Goal: Information Seeking & Learning: Learn about a topic

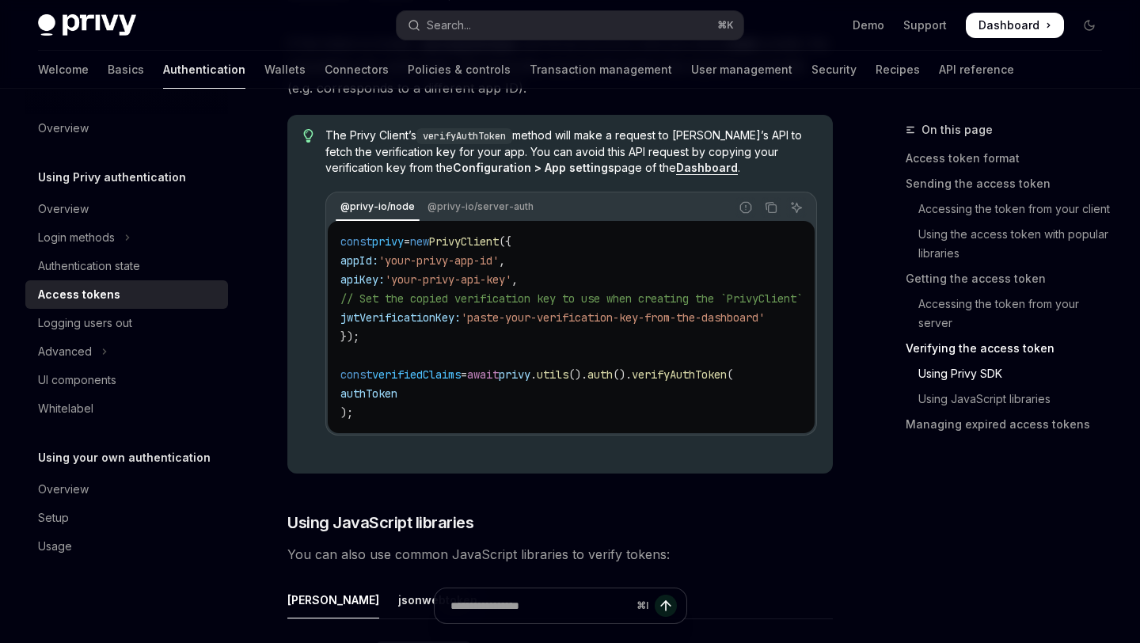
scroll to position [3183, 0]
click at [489, 249] on span "PrivyClient" at bounding box center [464, 242] width 70 height 14
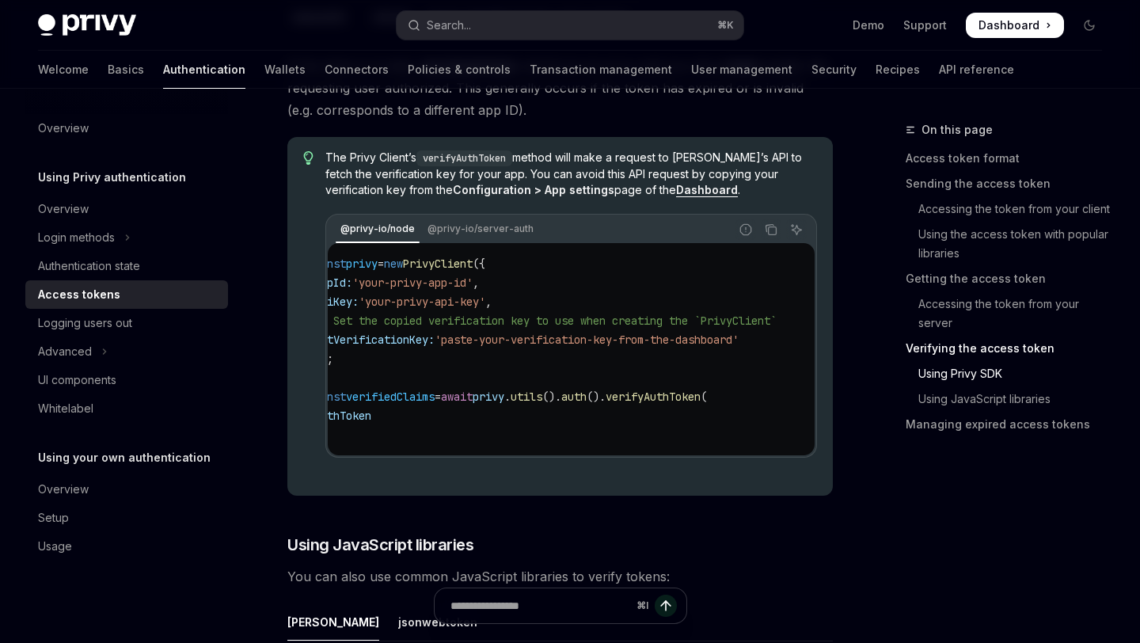
scroll to position [0, 0]
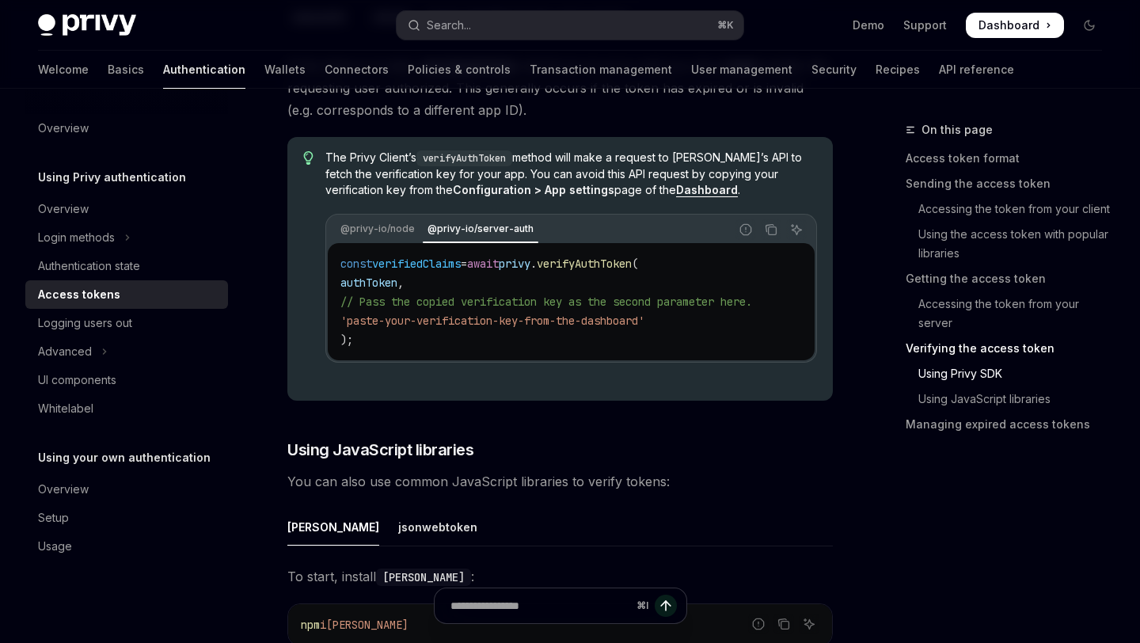
click at [374, 243] on div "@privy-io/node @privy-io/server-auth" at bounding box center [528, 229] width 401 height 27
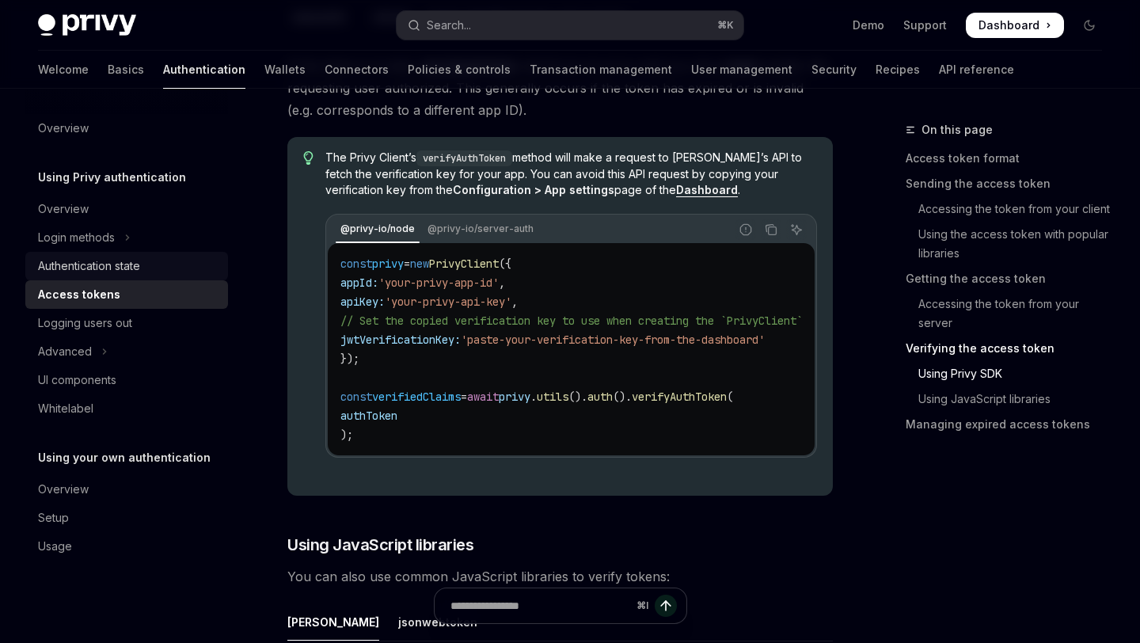
click at [104, 267] on div "Authentication state" at bounding box center [89, 265] width 102 height 19
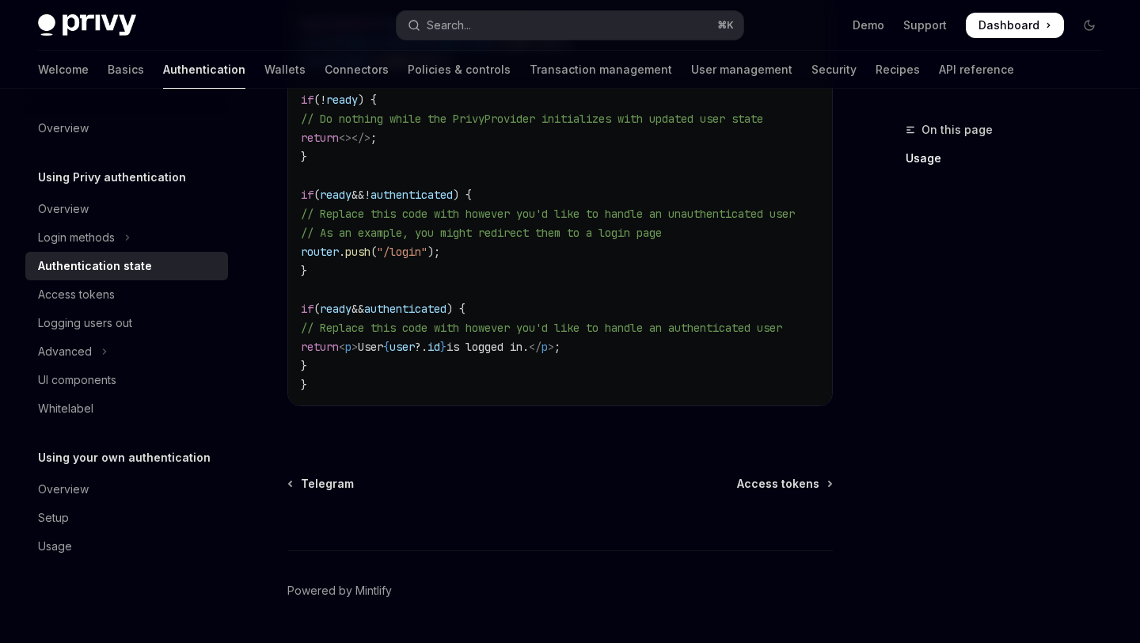
scroll to position [724, 0]
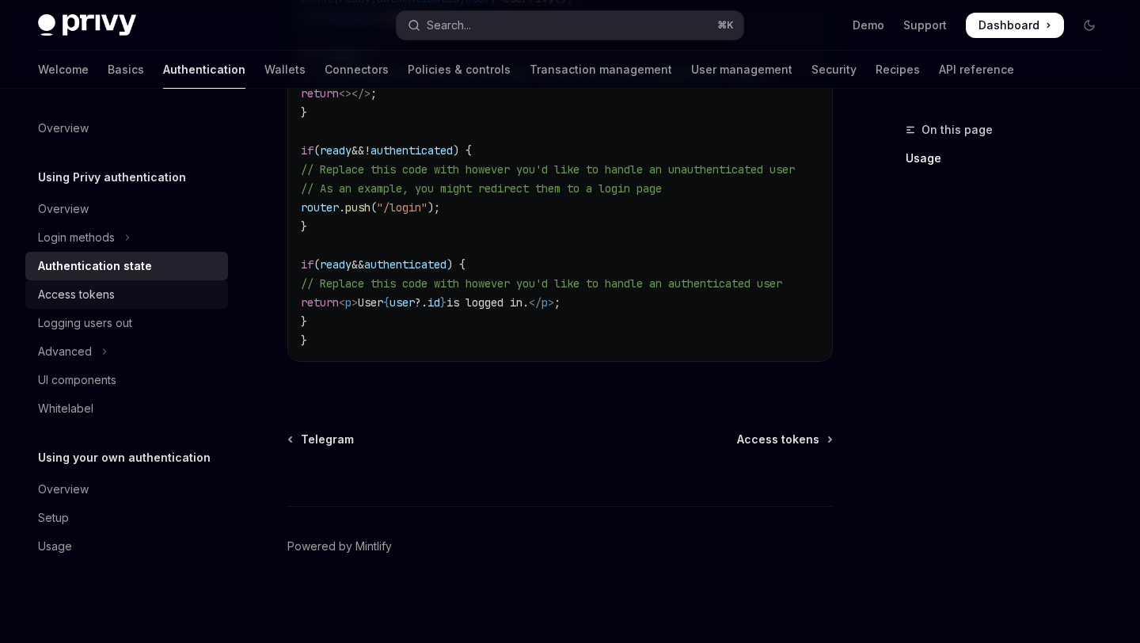
click at [97, 285] on div "Access tokens" at bounding box center [76, 294] width 77 height 19
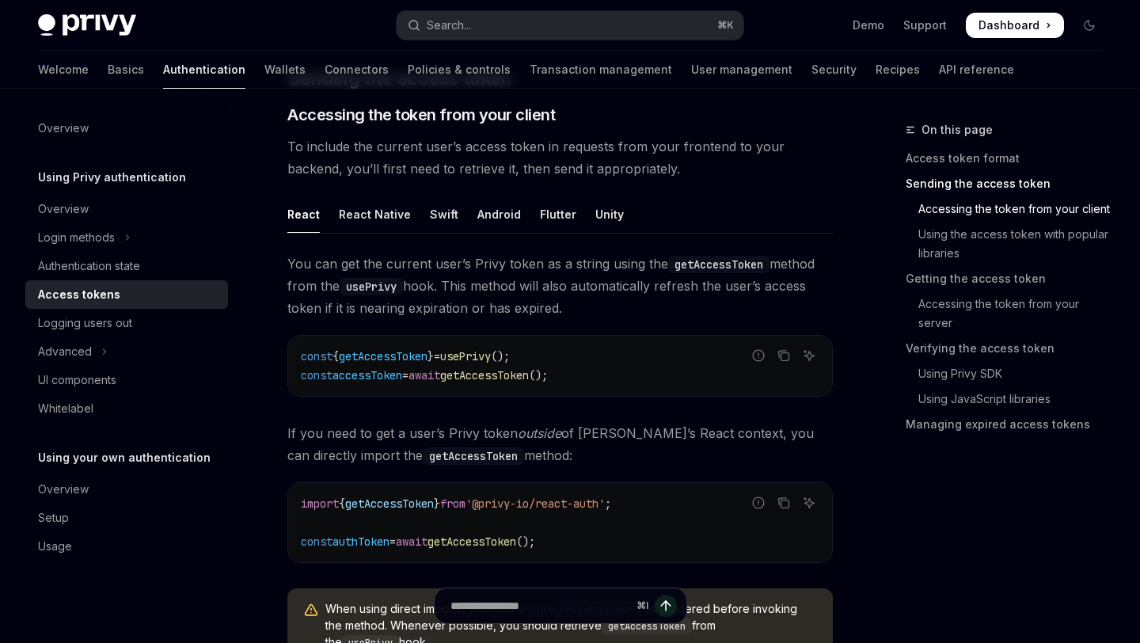
scroll to position [668, 0]
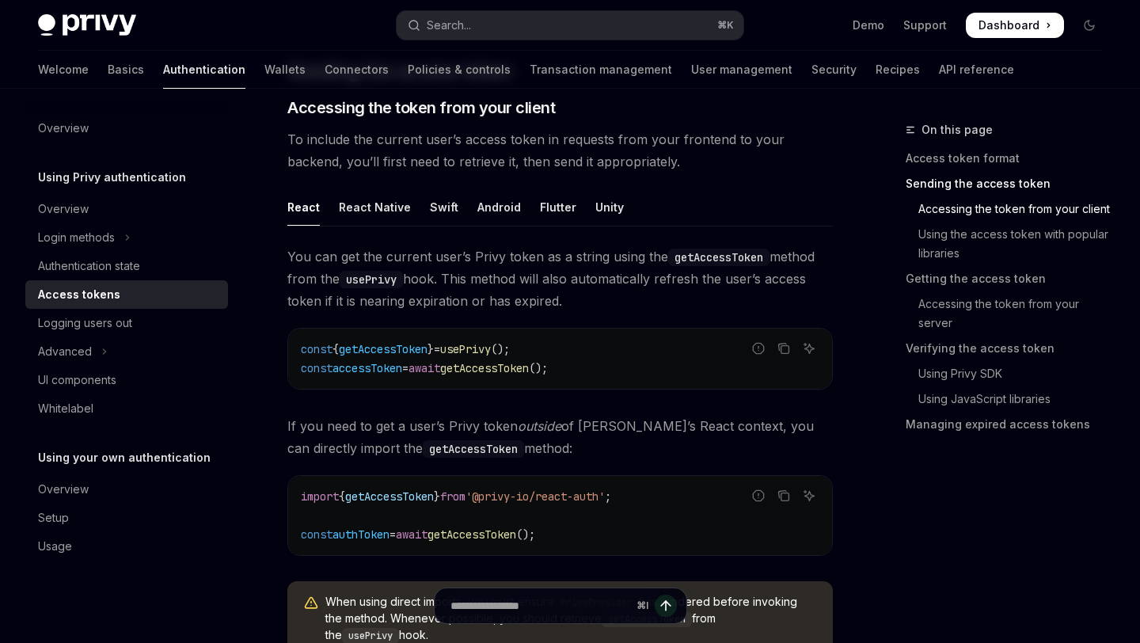
click at [1014, 6] on div "Privy Docs home page Search... ⌘ K Demo Support Dashboard Dashboard Search..." at bounding box center [570, 25] width 1064 height 51
click at [1014, 22] on span "Dashboard" at bounding box center [1008, 25] width 61 height 16
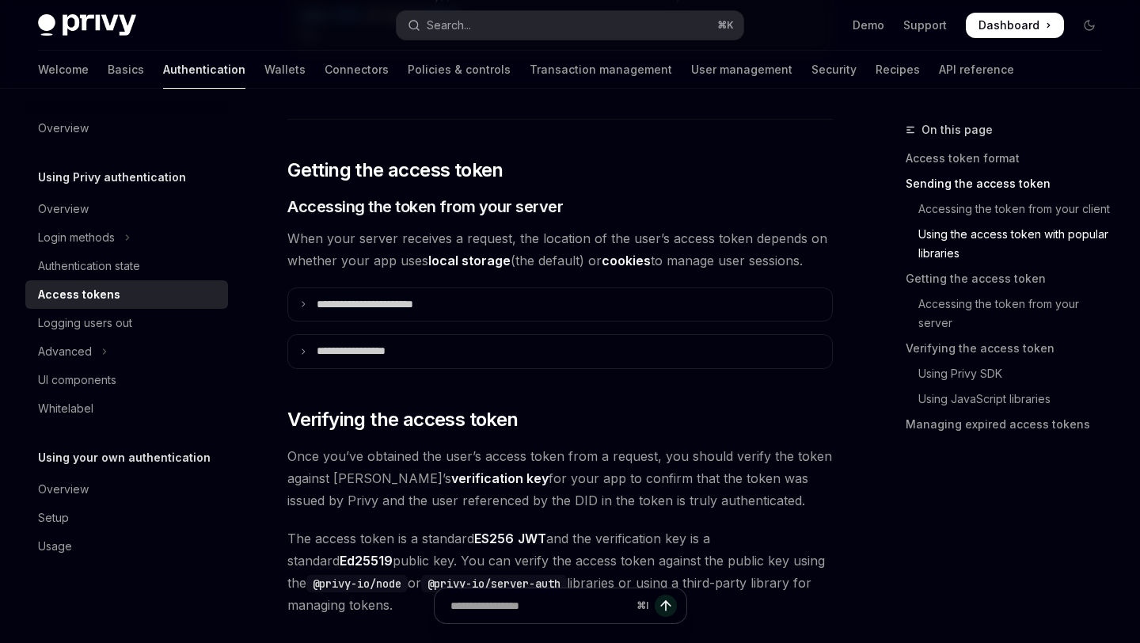
scroll to position [1894, 0]
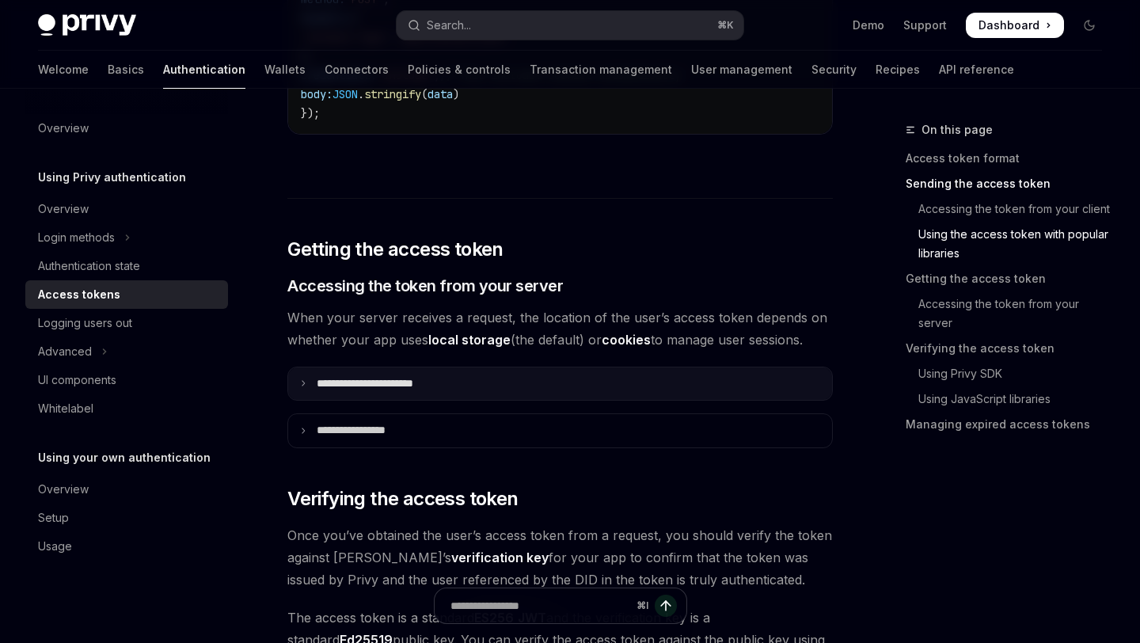
click at [303, 384] on icon at bounding box center [303, 383] width 8 height 8
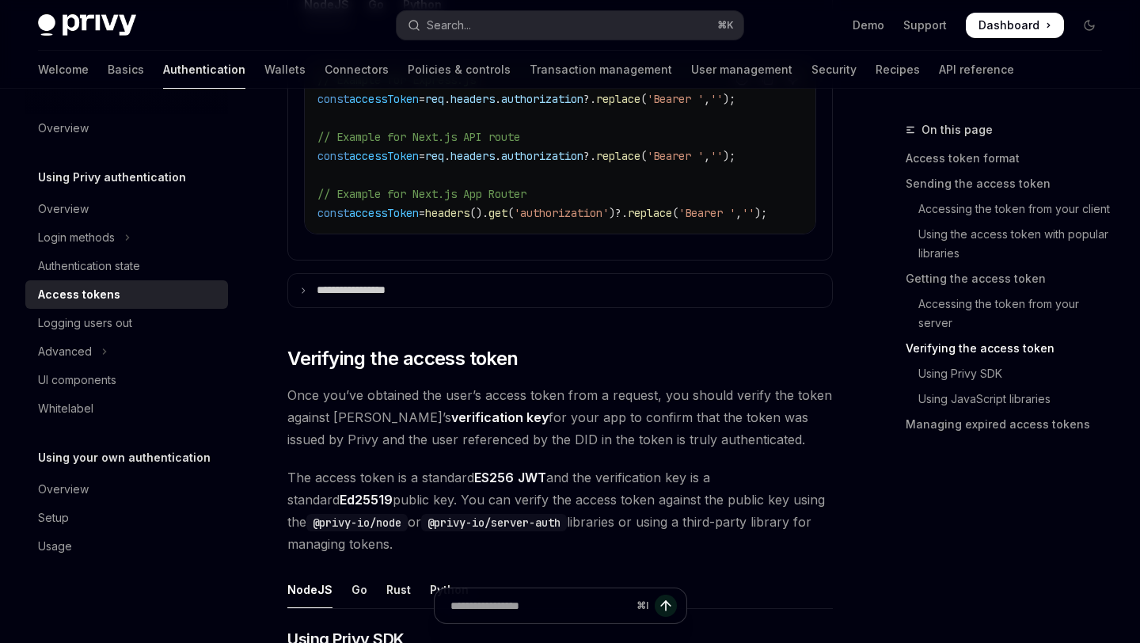
scroll to position [2367, 0]
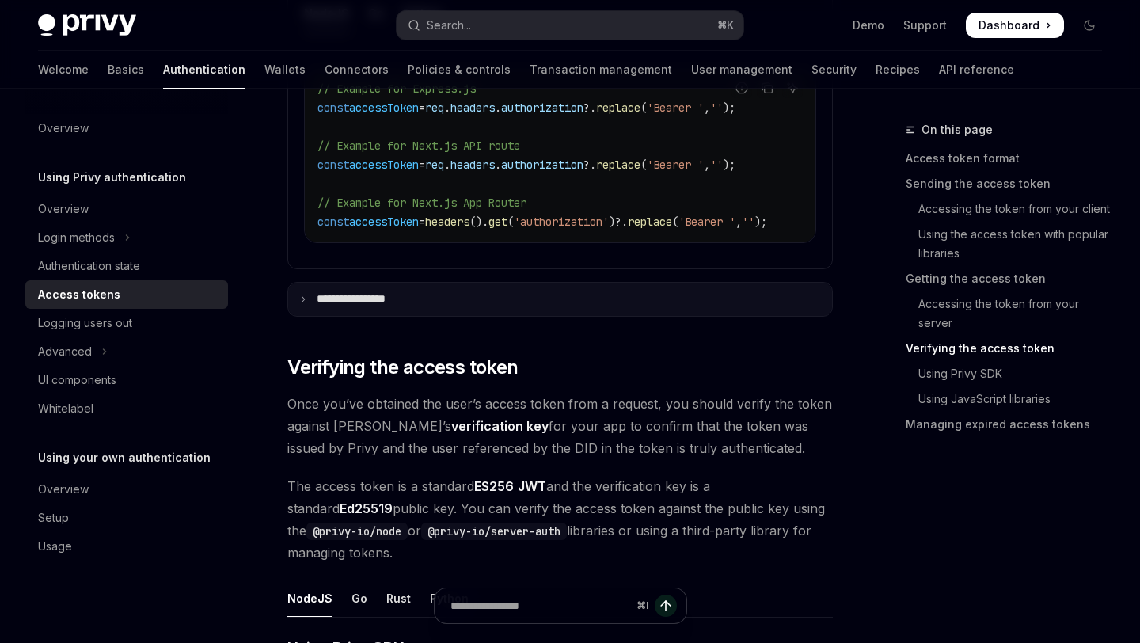
click at [307, 298] on summary "**********" at bounding box center [560, 299] width 544 height 33
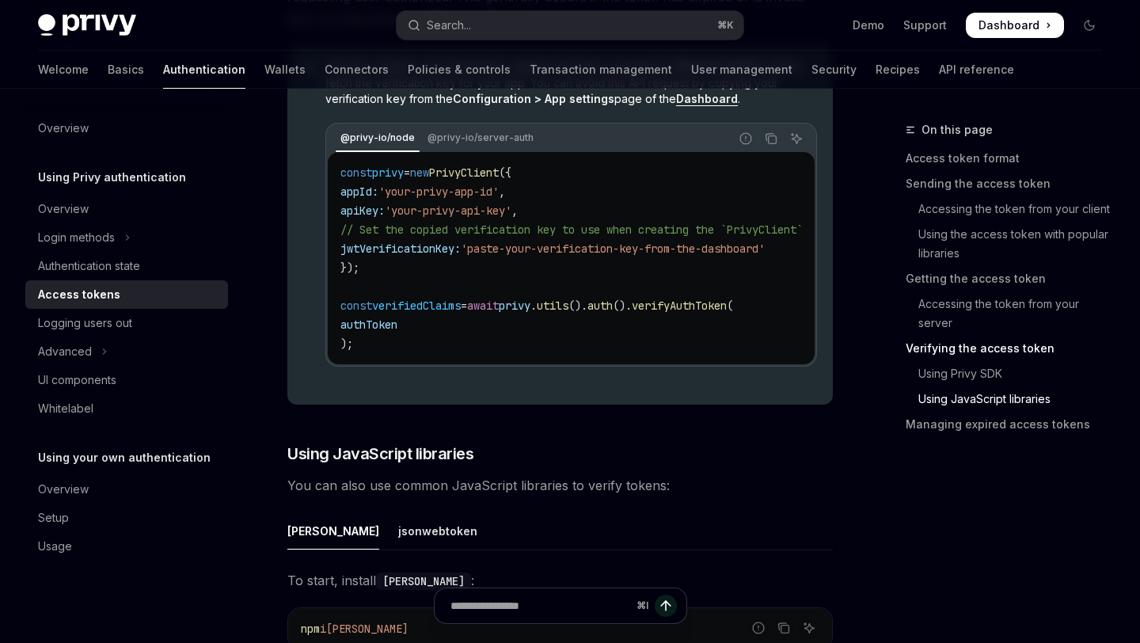
scroll to position [3905, 0]
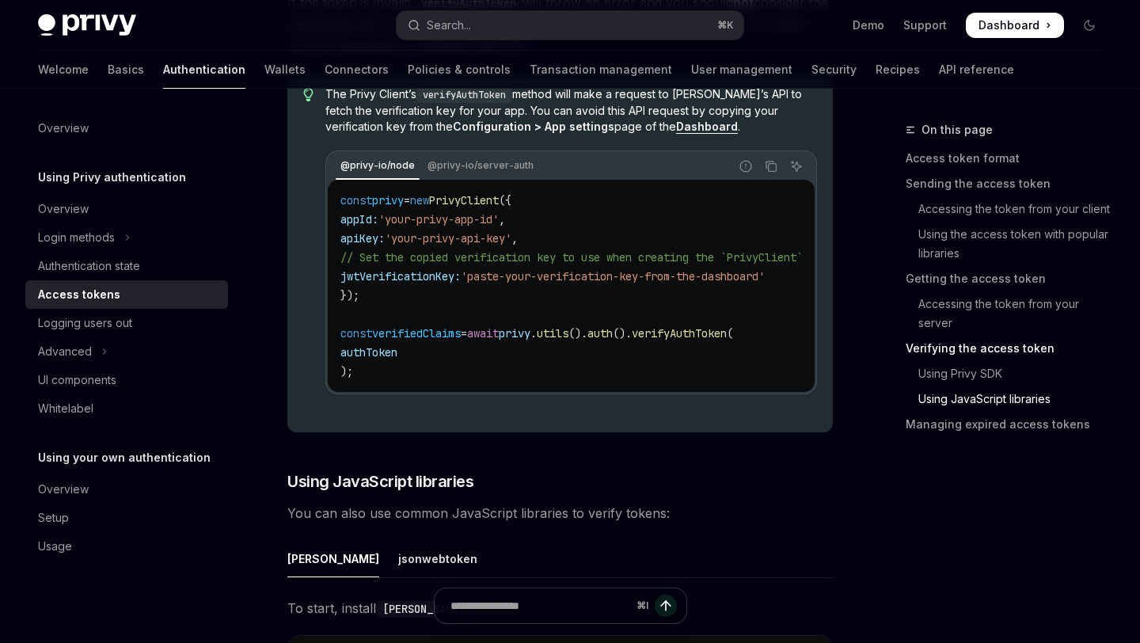
drag, startPoint x: 353, startPoint y: 310, endPoint x: 470, endPoint y: 311, distance: 117.1
click at [461, 283] on span "jwtVerificationKey:" at bounding box center [400, 276] width 120 height 14
copy span "jwtVerificationKey"
click at [78, 327] on div "Logging users out" at bounding box center [85, 322] width 94 height 19
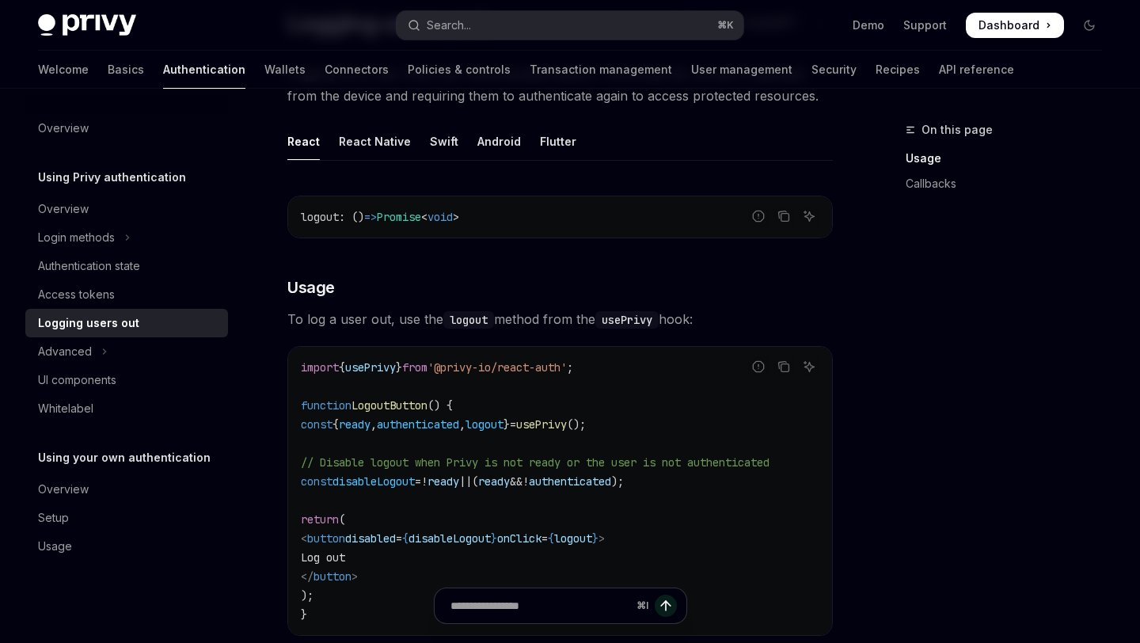
scroll to position [145, 0]
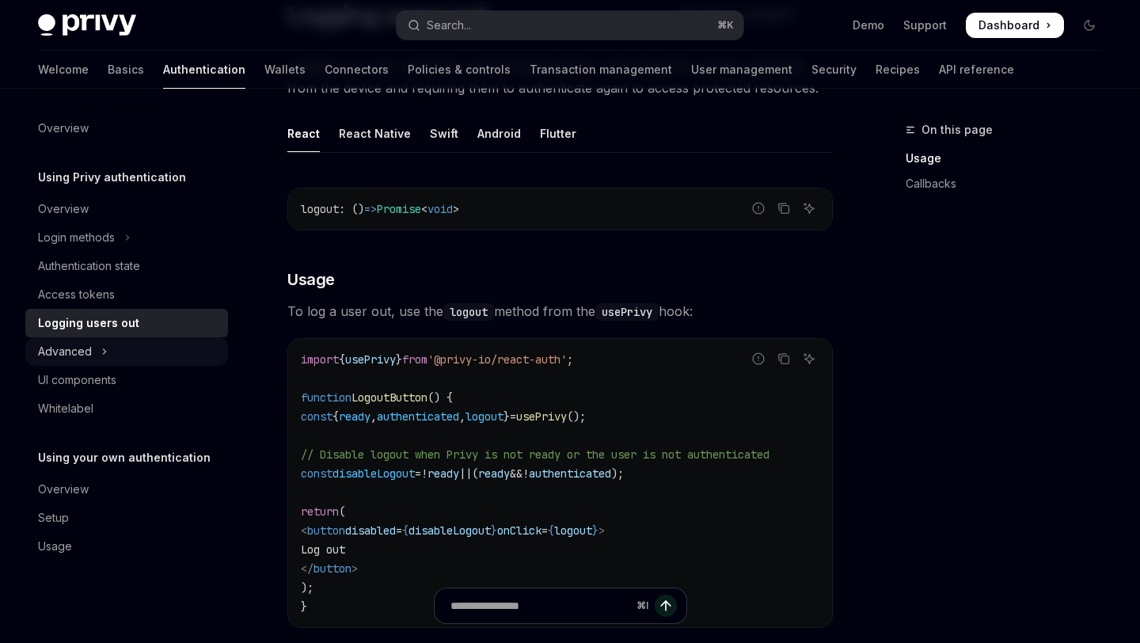
click at [138, 350] on button "Advanced" at bounding box center [126, 351] width 203 height 28
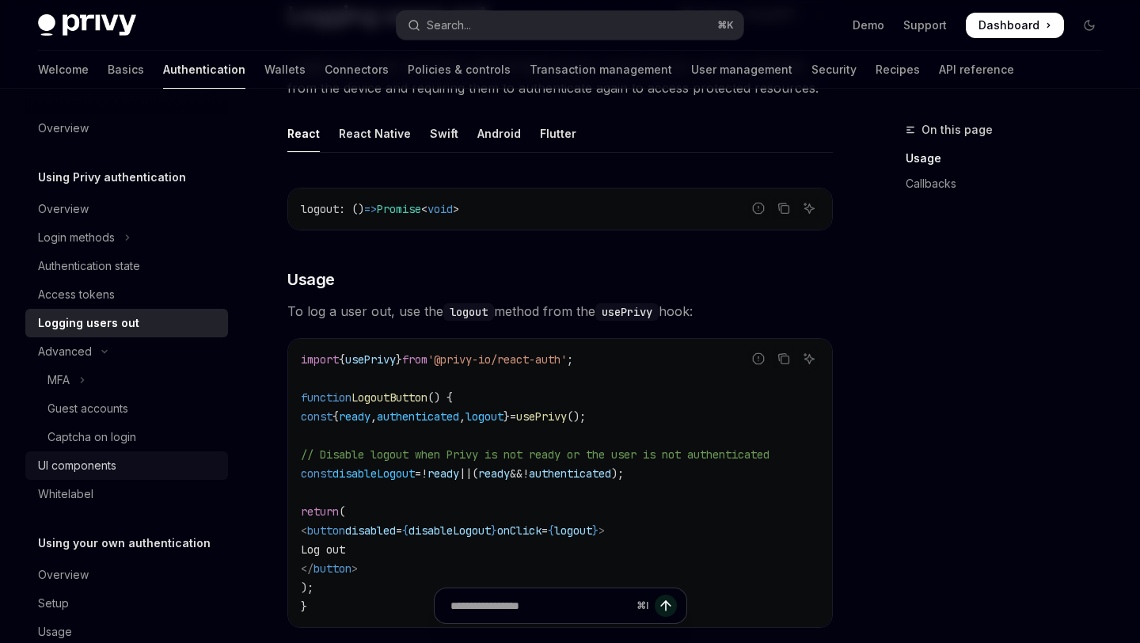
click at [94, 477] on link "UI components" at bounding box center [126, 465] width 203 height 28
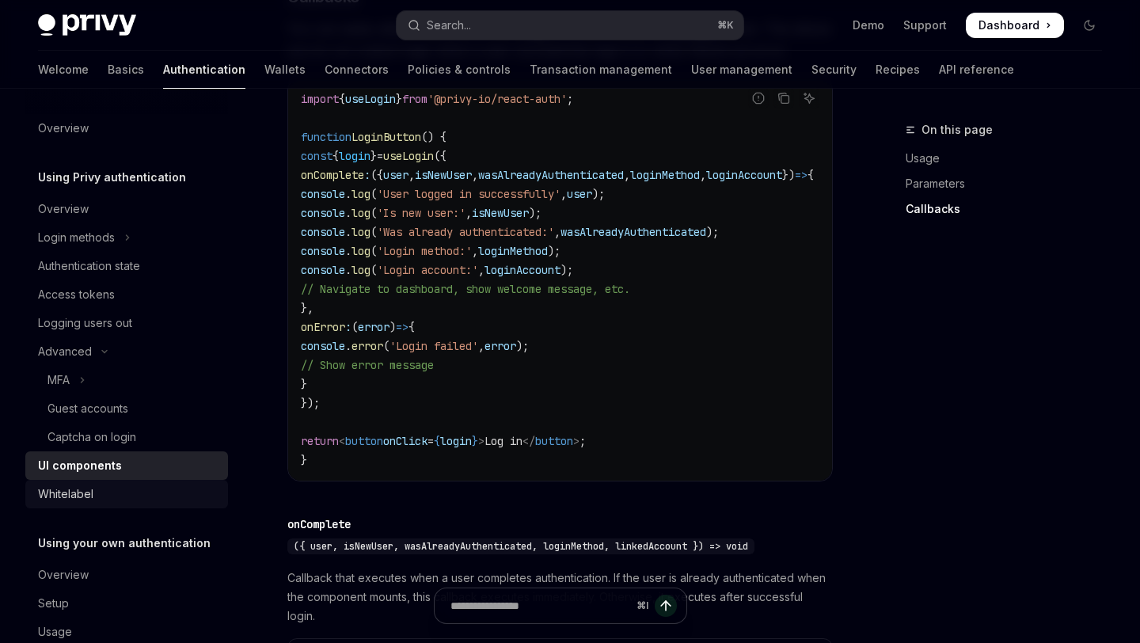
scroll to position [35, 0]
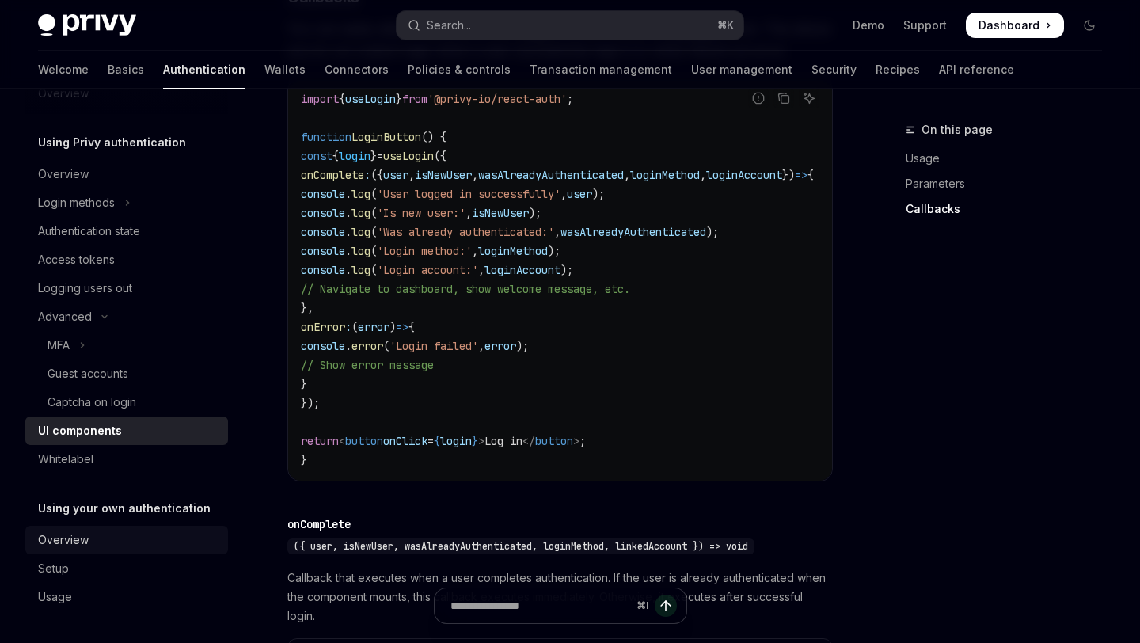
click at [110, 537] on div "Overview" at bounding box center [128, 539] width 180 height 19
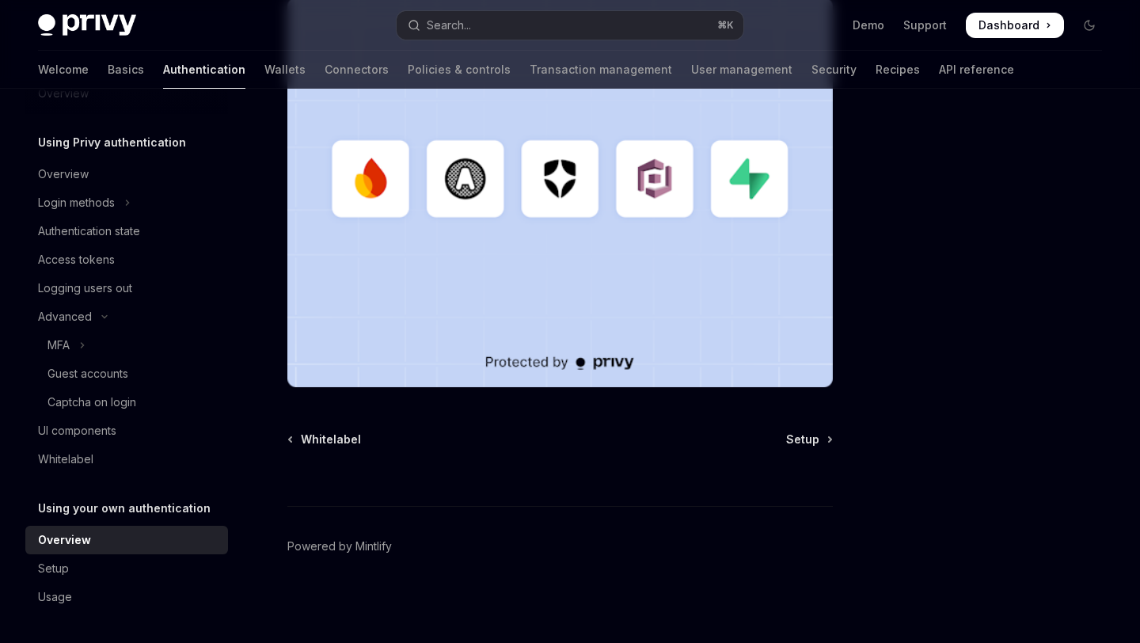
scroll to position [461, 0]
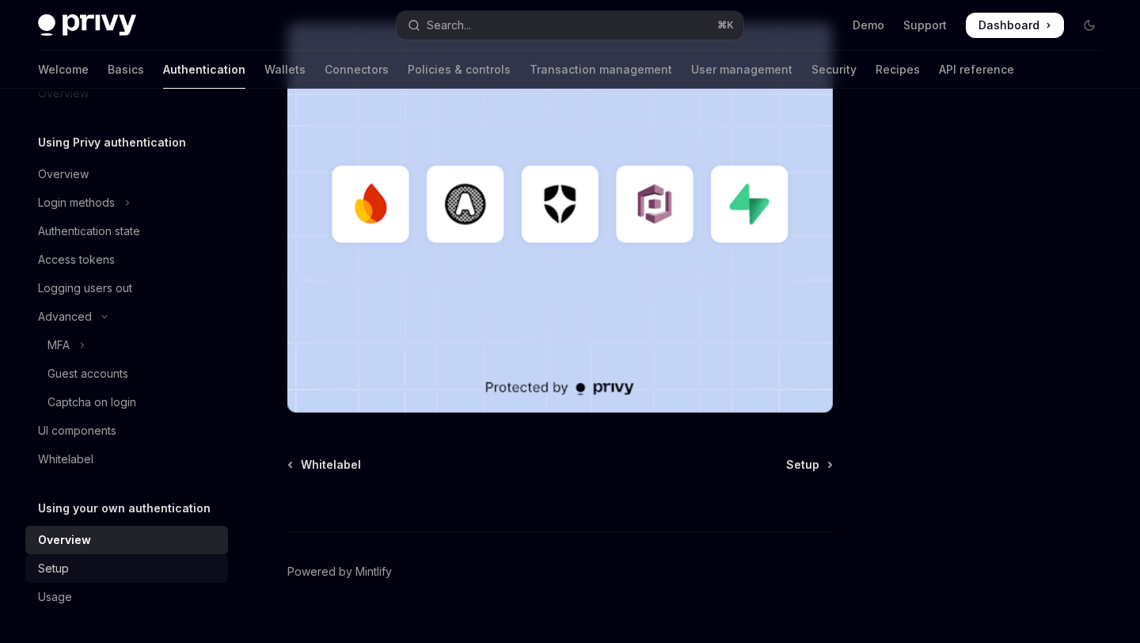
click at [51, 570] on div "Setup" at bounding box center [53, 568] width 31 height 19
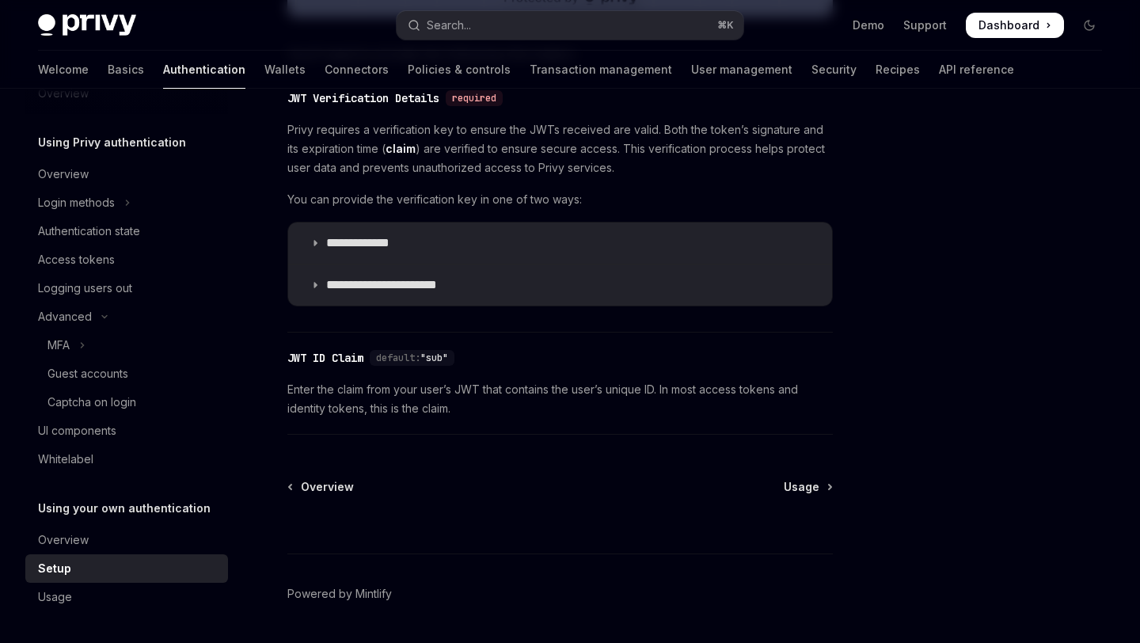
scroll to position [863, 0]
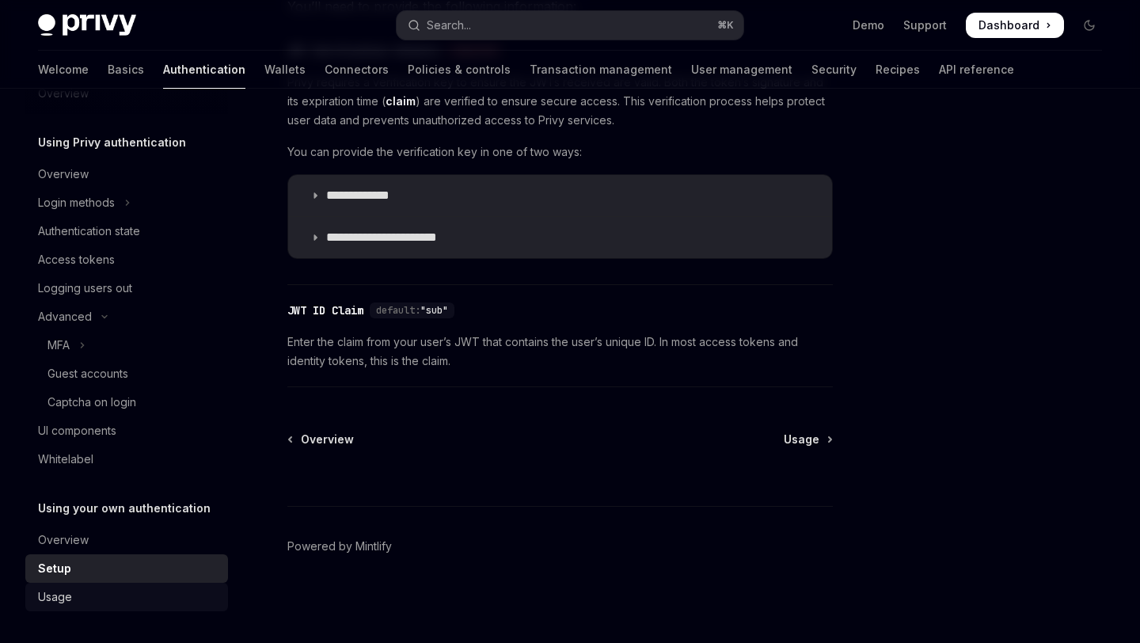
click at [120, 598] on div "Usage" at bounding box center [128, 596] width 180 height 19
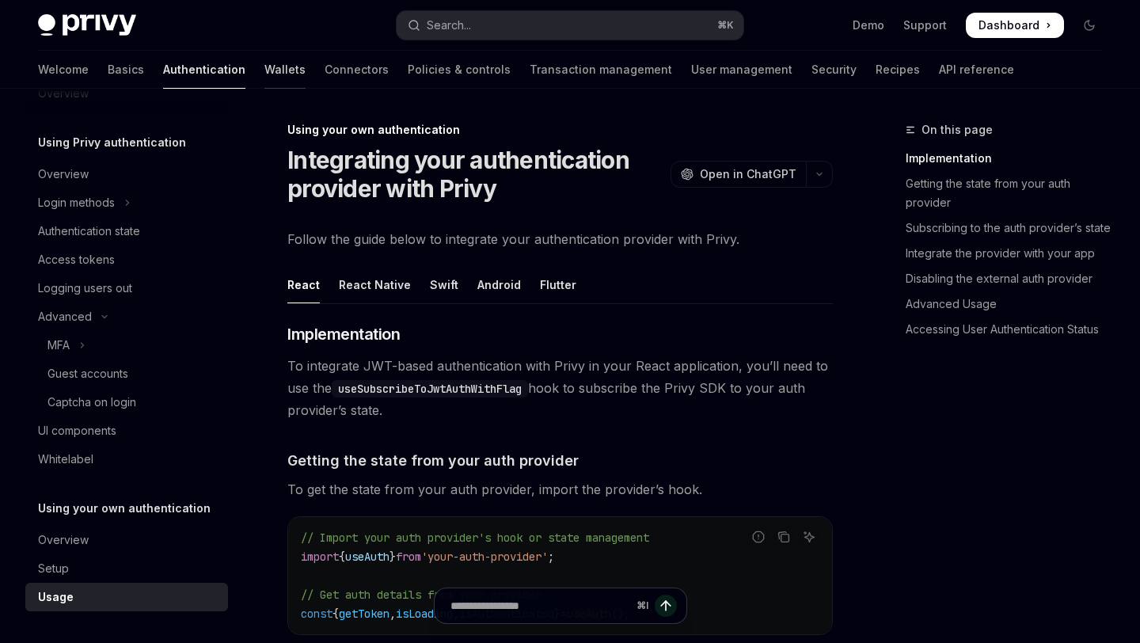
click at [264, 65] on link "Wallets" at bounding box center [284, 70] width 41 height 38
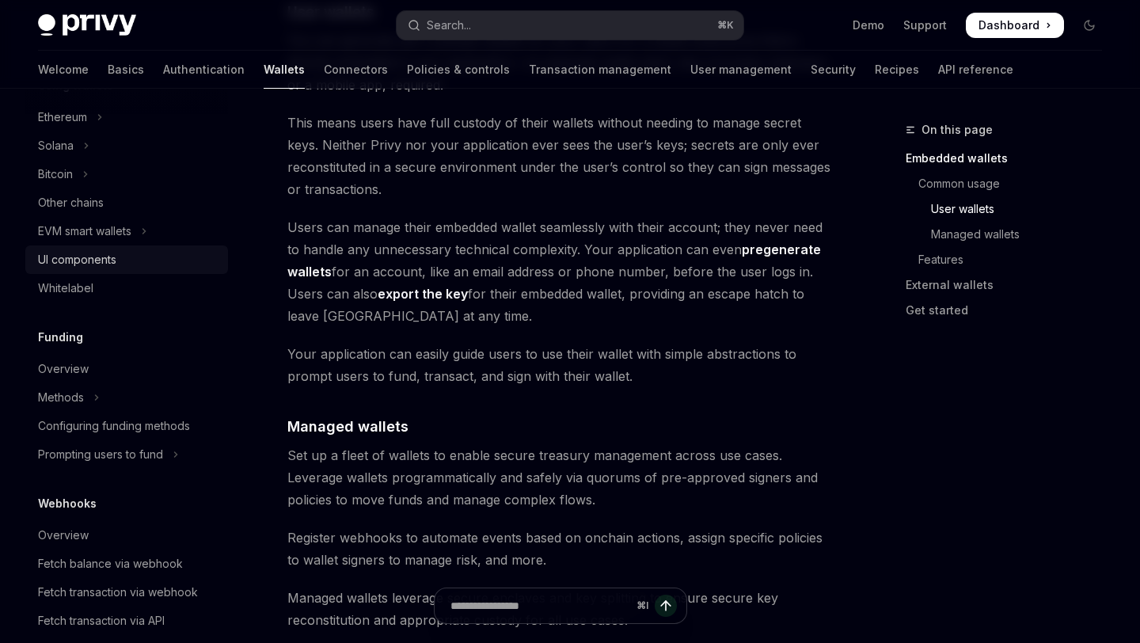
scroll to position [1253, 0]
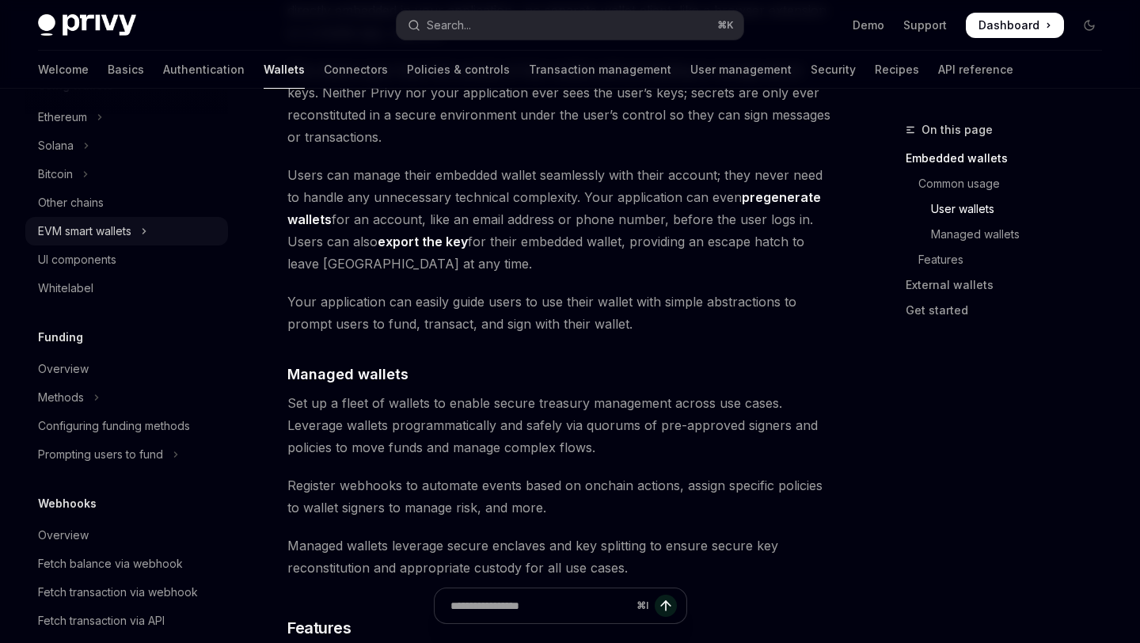
click at [147, 224] on icon "Toggle EVM smart wallets section" at bounding box center [144, 231] width 6 height 19
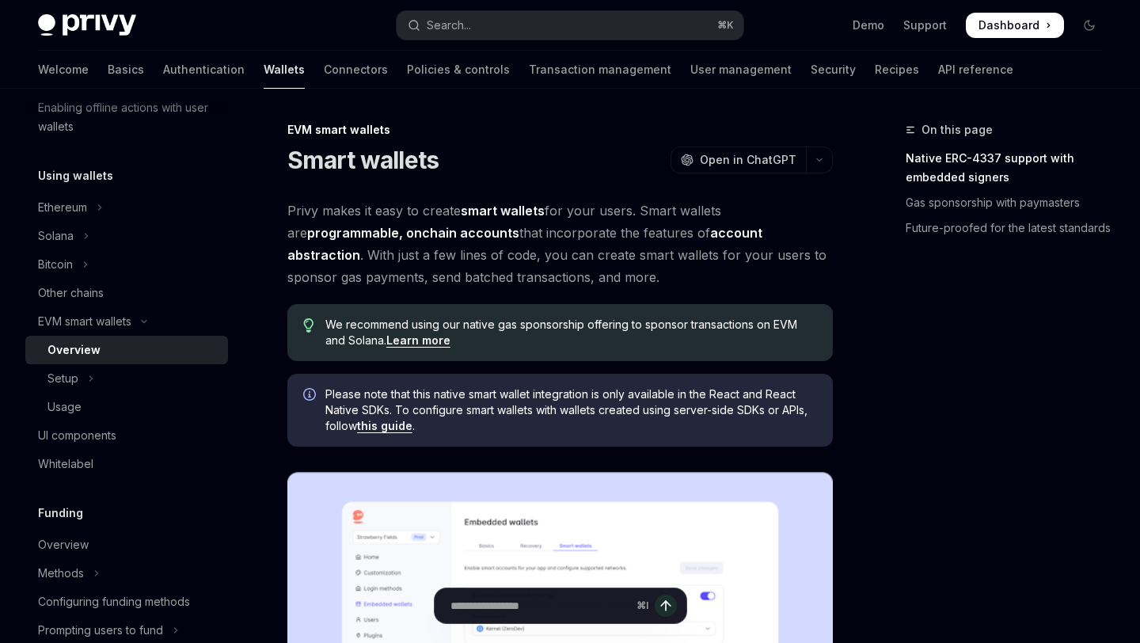
scroll to position [182, 0]
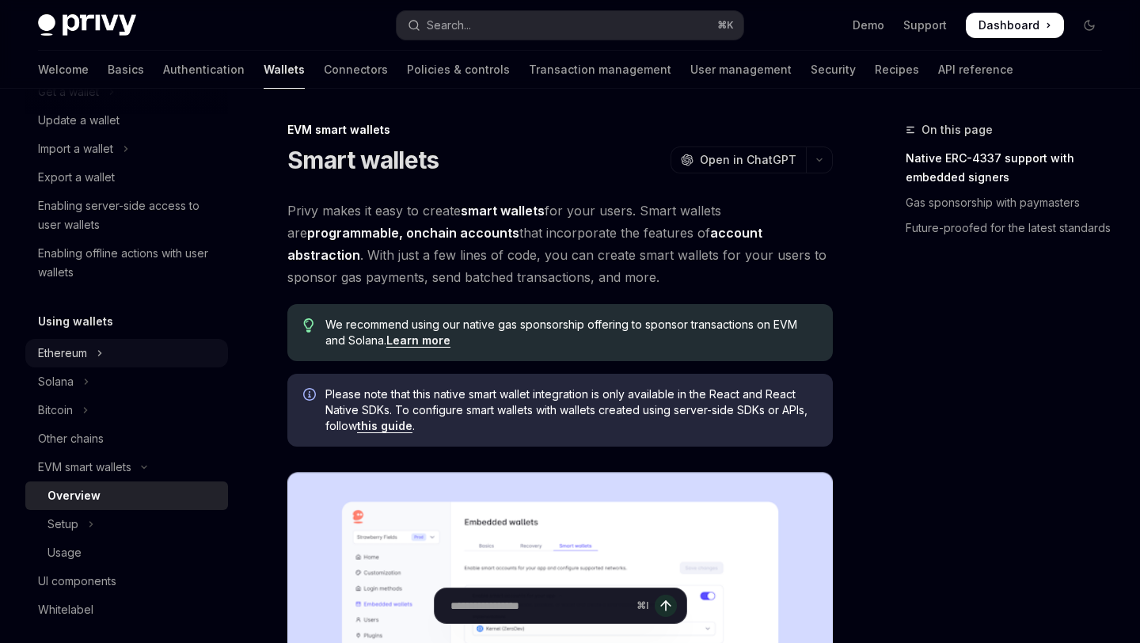
click at [96, 344] on button "Ethereum" at bounding box center [126, 353] width 203 height 28
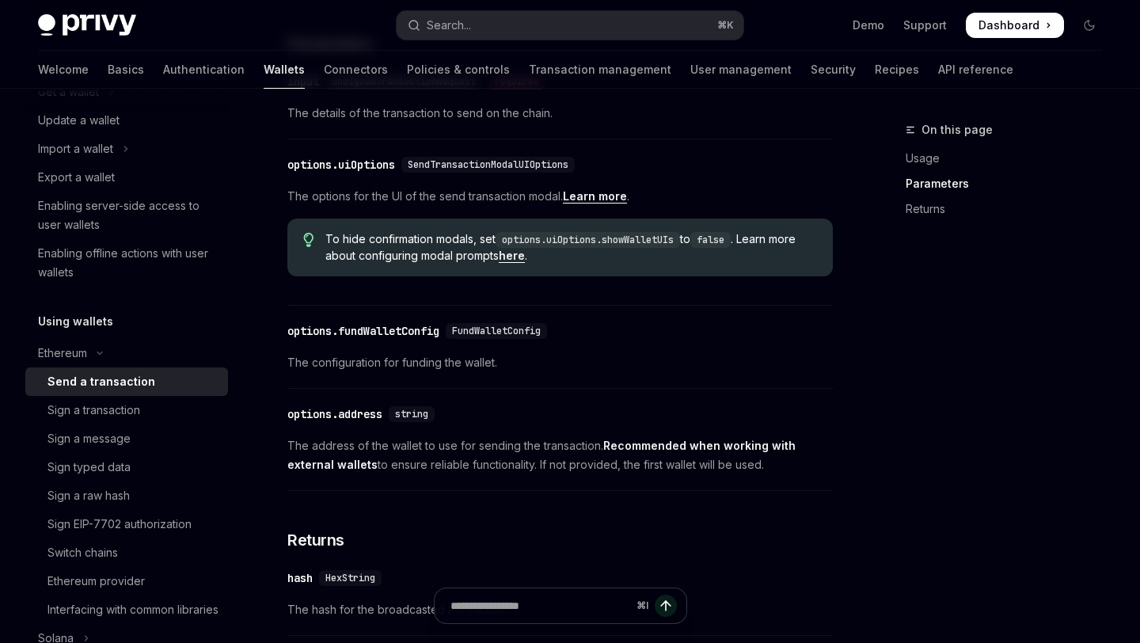
scroll to position [678, 0]
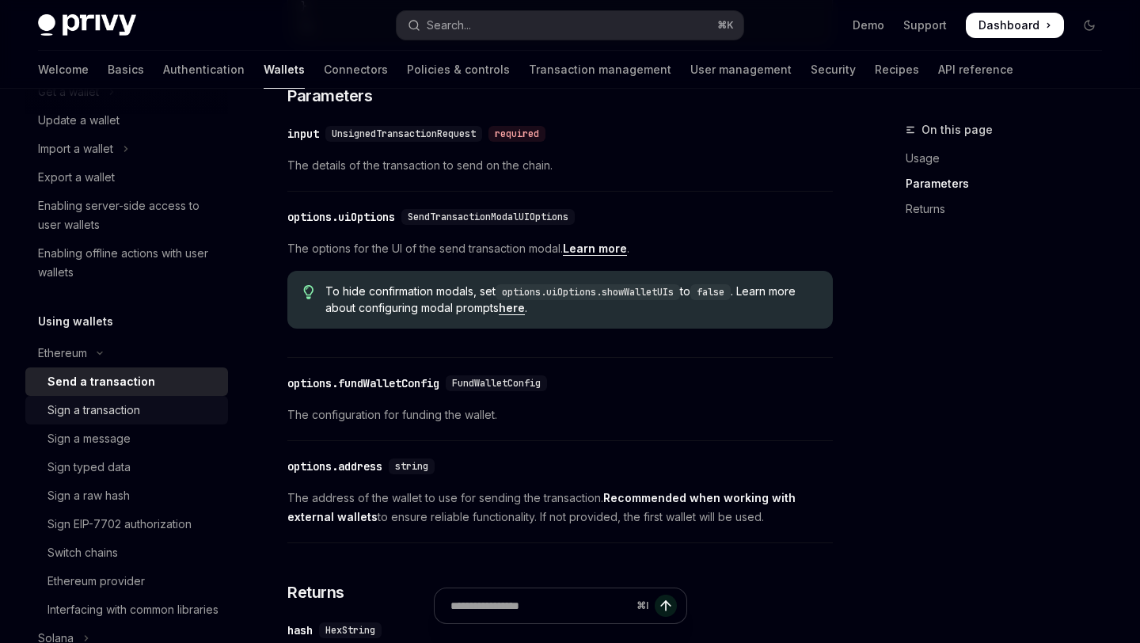
click at [135, 407] on div "Sign a transaction" at bounding box center [93, 410] width 93 height 19
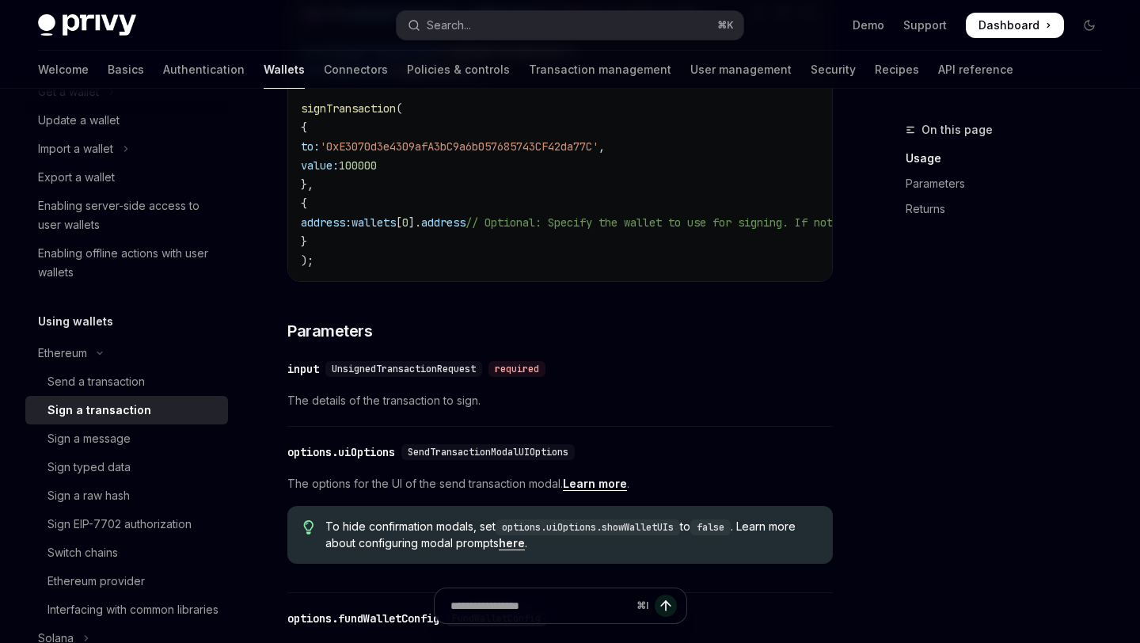
scroll to position [468, 0]
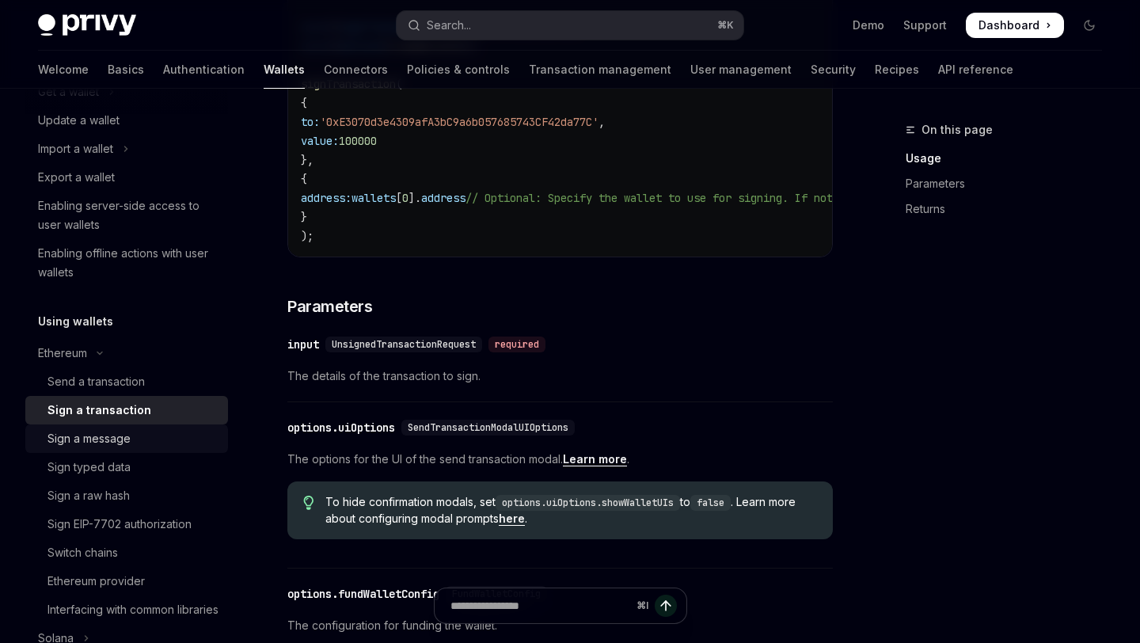
click at [130, 445] on div "Sign a message" at bounding box center [88, 438] width 83 height 19
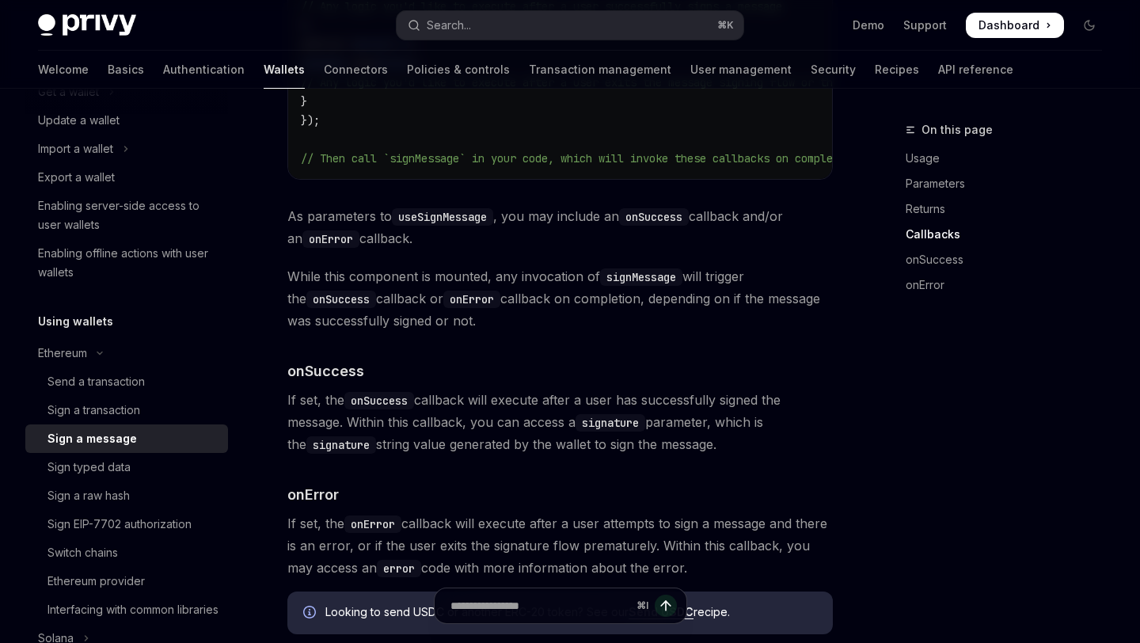
scroll to position [1746, 0]
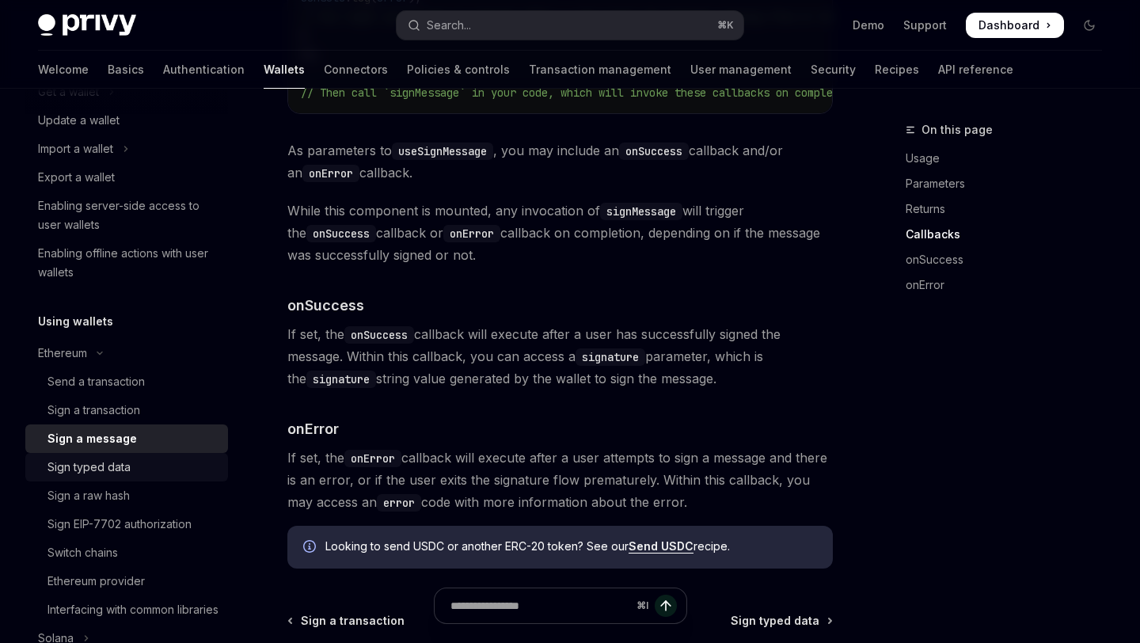
click at [124, 467] on div "Sign typed data" at bounding box center [88, 466] width 83 height 19
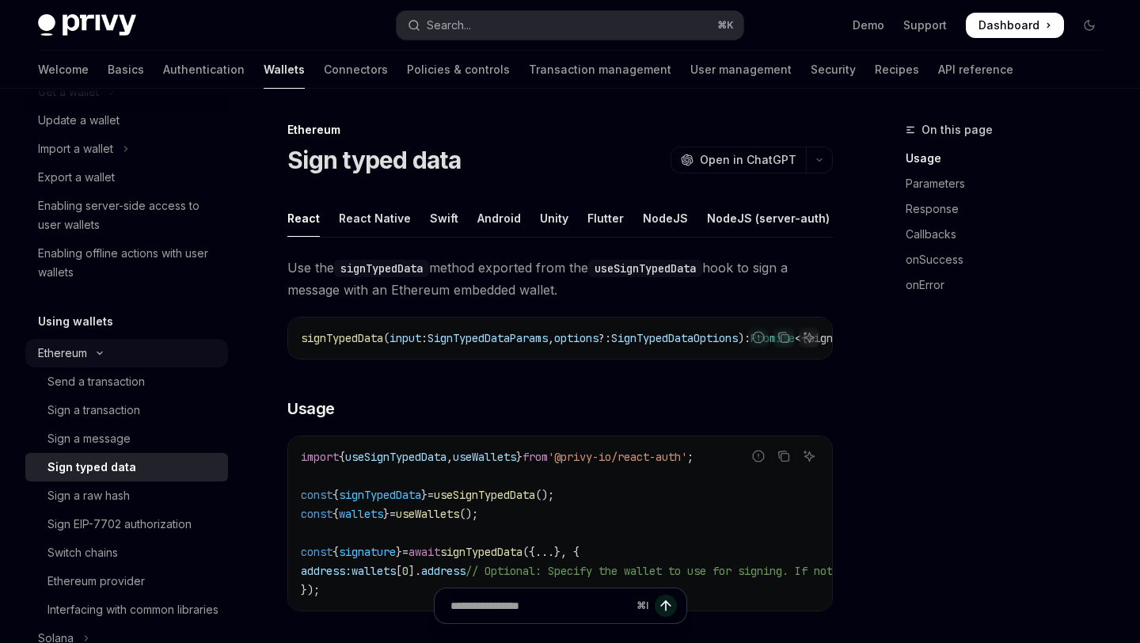
click at [102, 355] on icon "Toggle Ethereum section" at bounding box center [99, 353] width 19 height 6
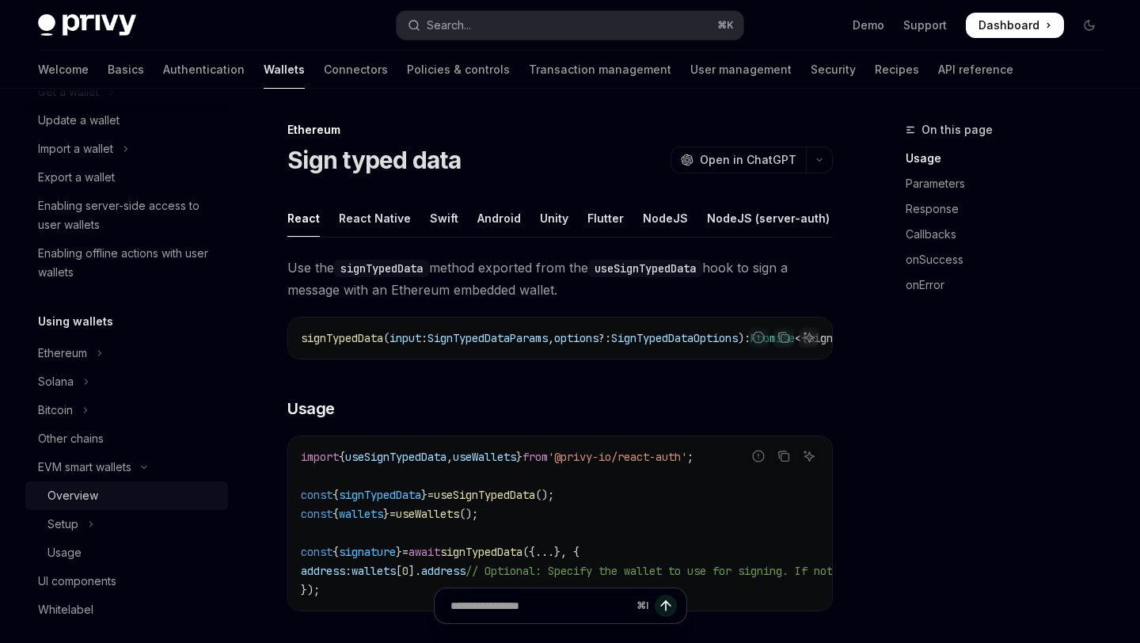
scroll to position [215, 0]
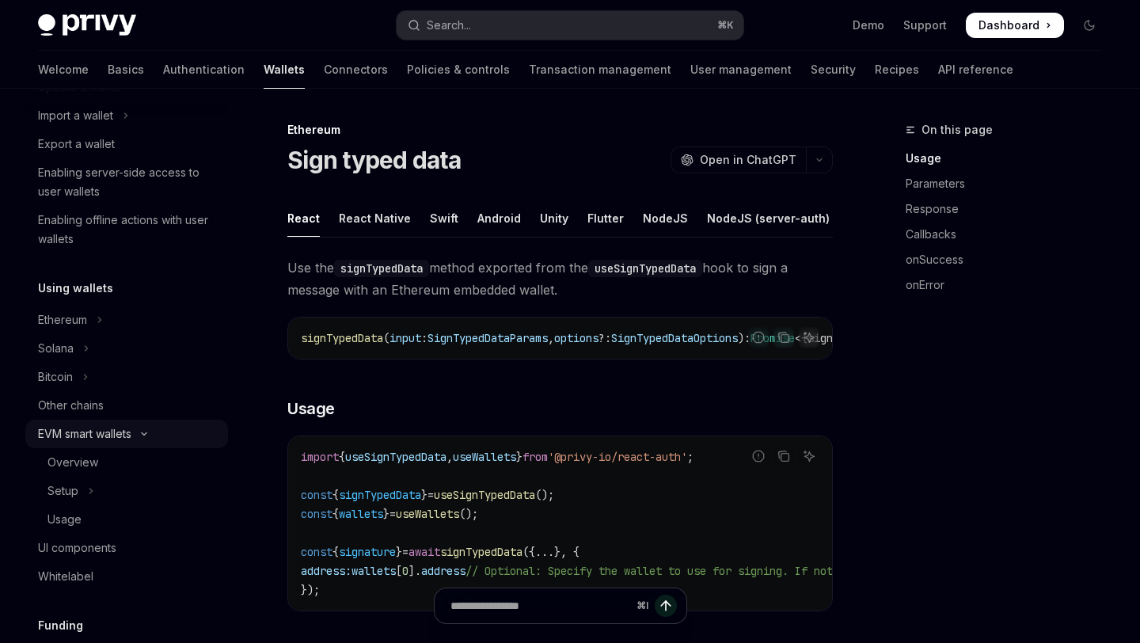
click at [131, 434] on div "EVM smart wallets" at bounding box center [84, 433] width 93 height 19
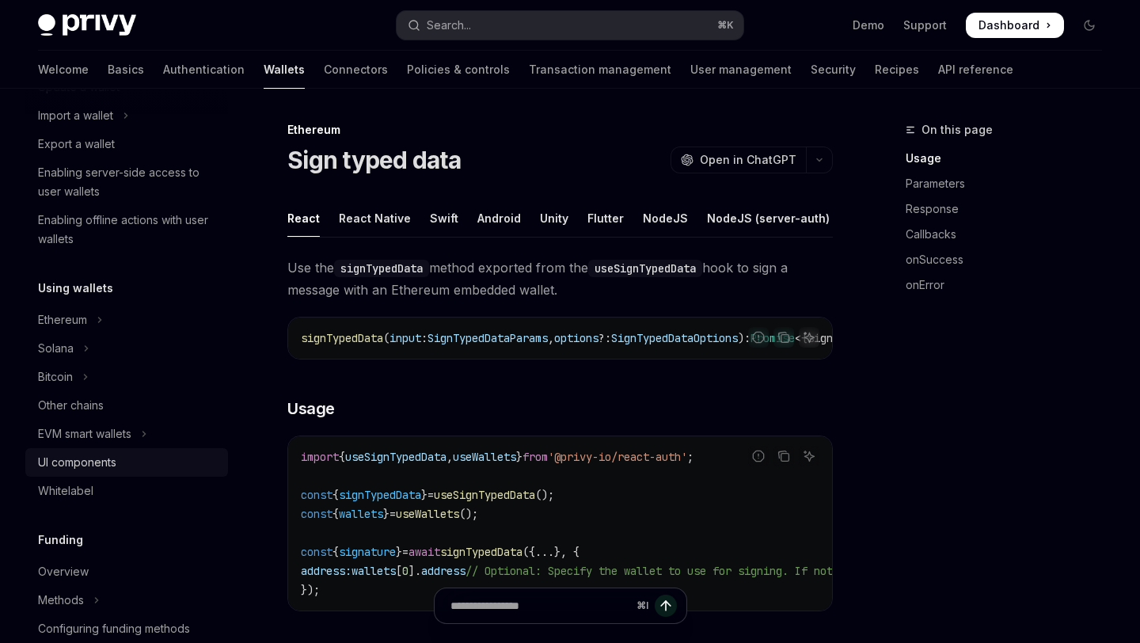
click at [109, 466] on div "UI components" at bounding box center [77, 462] width 78 height 19
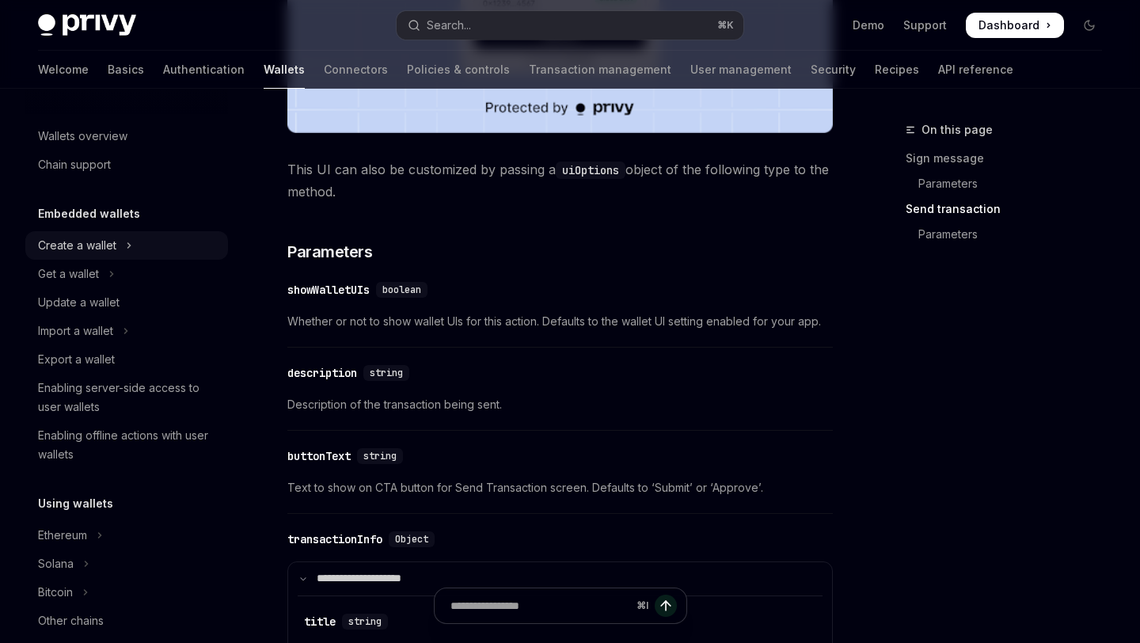
click at [123, 246] on button "Create a wallet" at bounding box center [126, 245] width 203 height 28
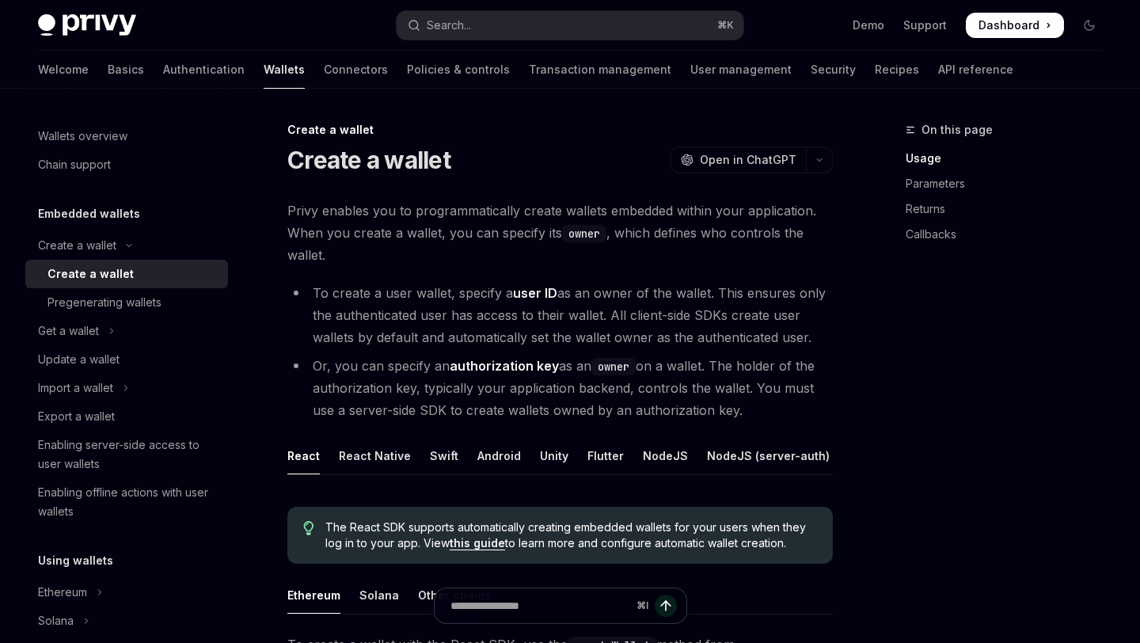
click at [129, 273] on div "Create a wallet" at bounding box center [132, 273] width 171 height 19
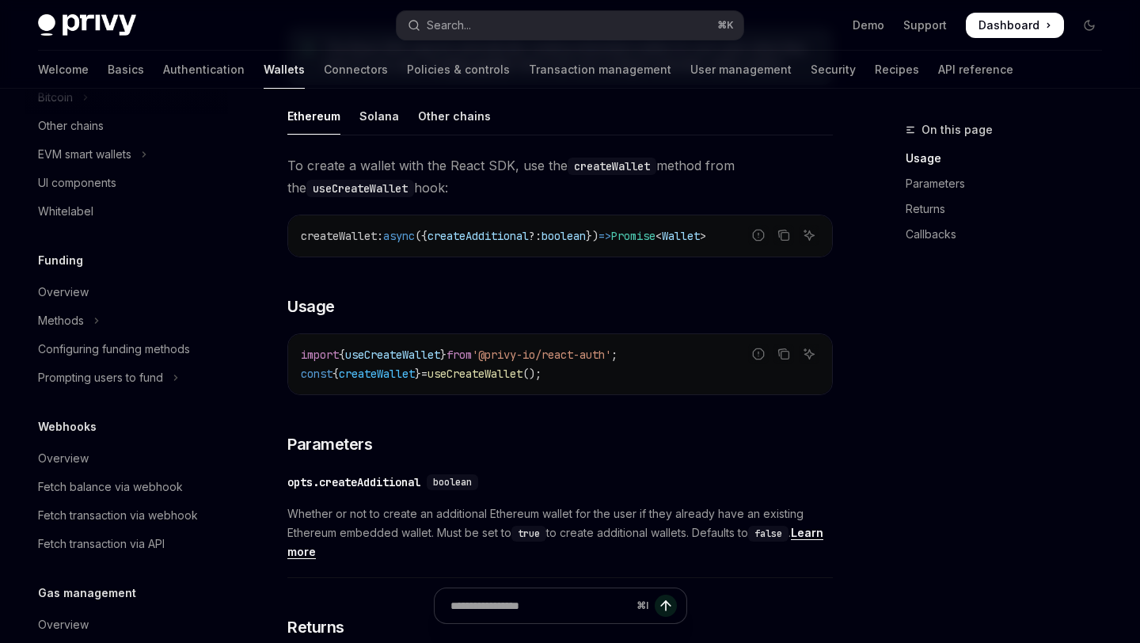
scroll to position [593, 0]
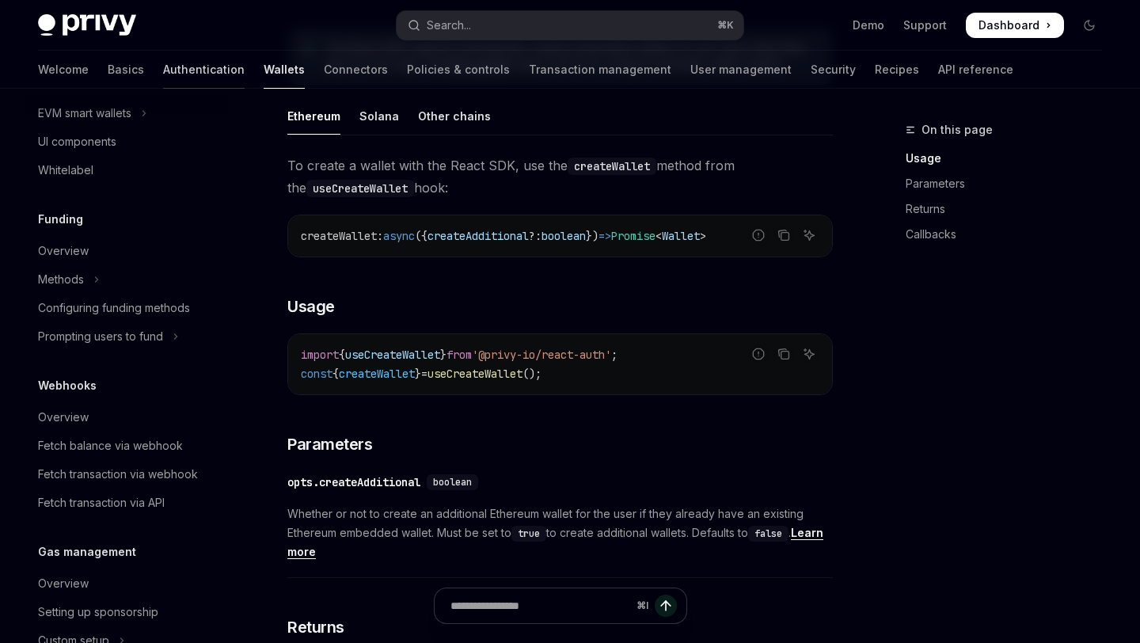
click at [163, 63] on link "Authentication" at bounding box center [204, 70] width 82 height 38
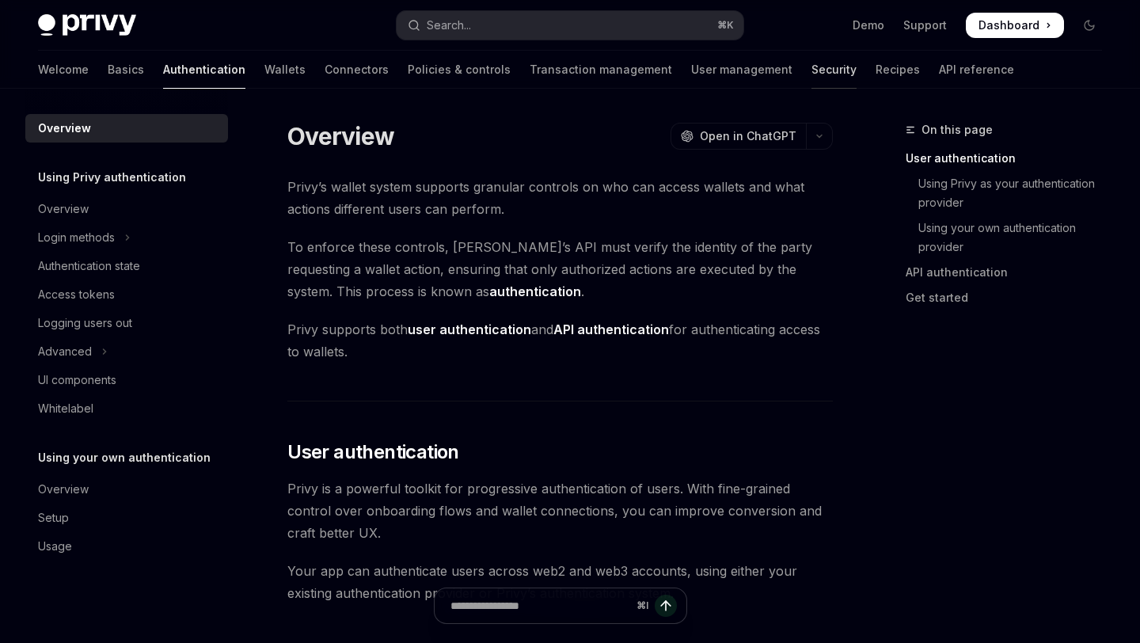
click at [811, 70] on link "Security" at bounding box center [833, 70] width 45 height 38
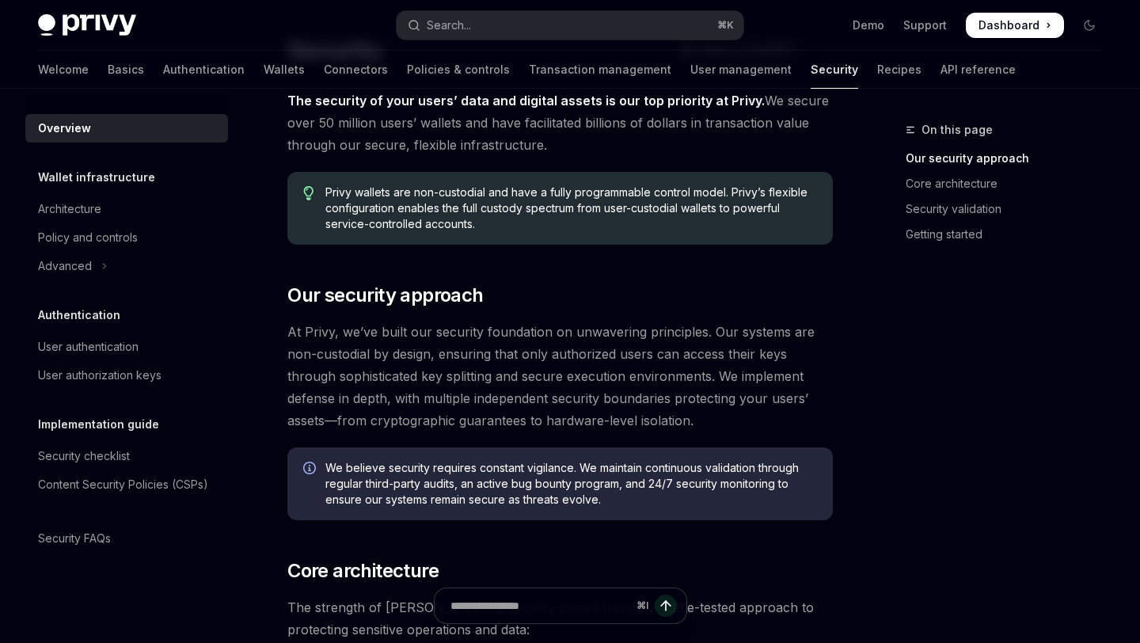
scroll to position [52, 0]
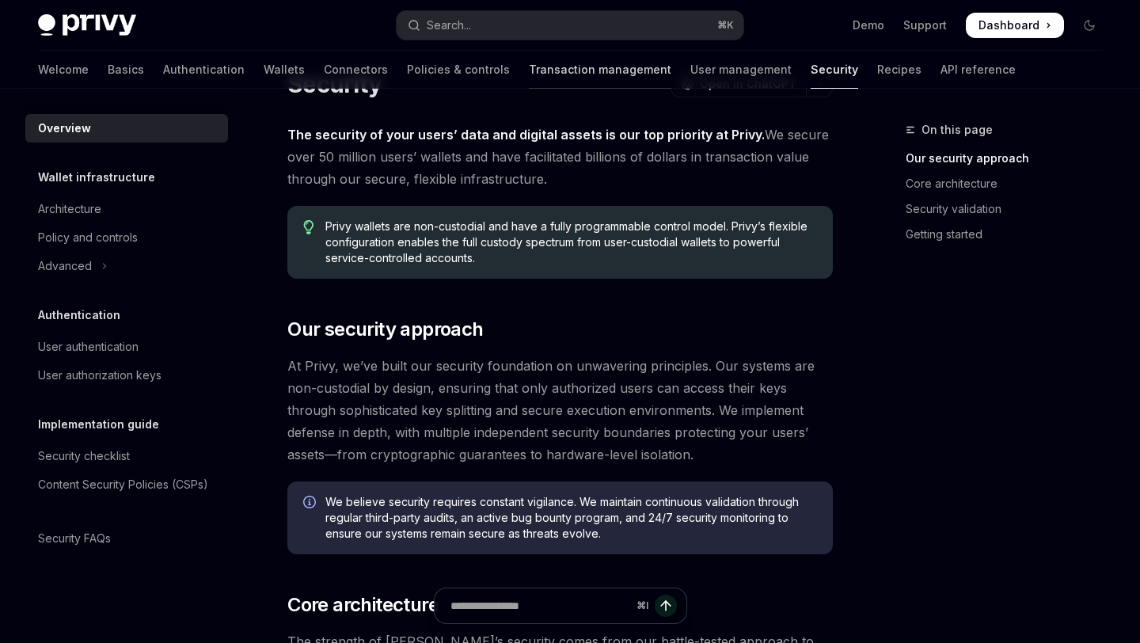
click at [551, 75] on link "Transaction management" at bounding box center [600, 70] width 142 height 38
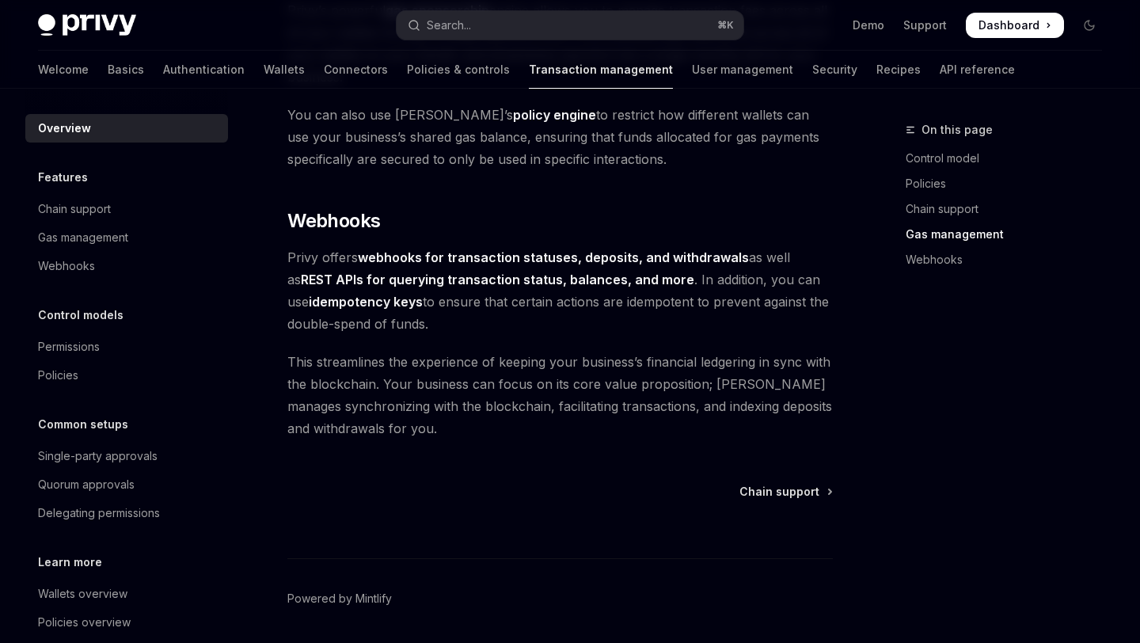
scroll to position [1581, 0]
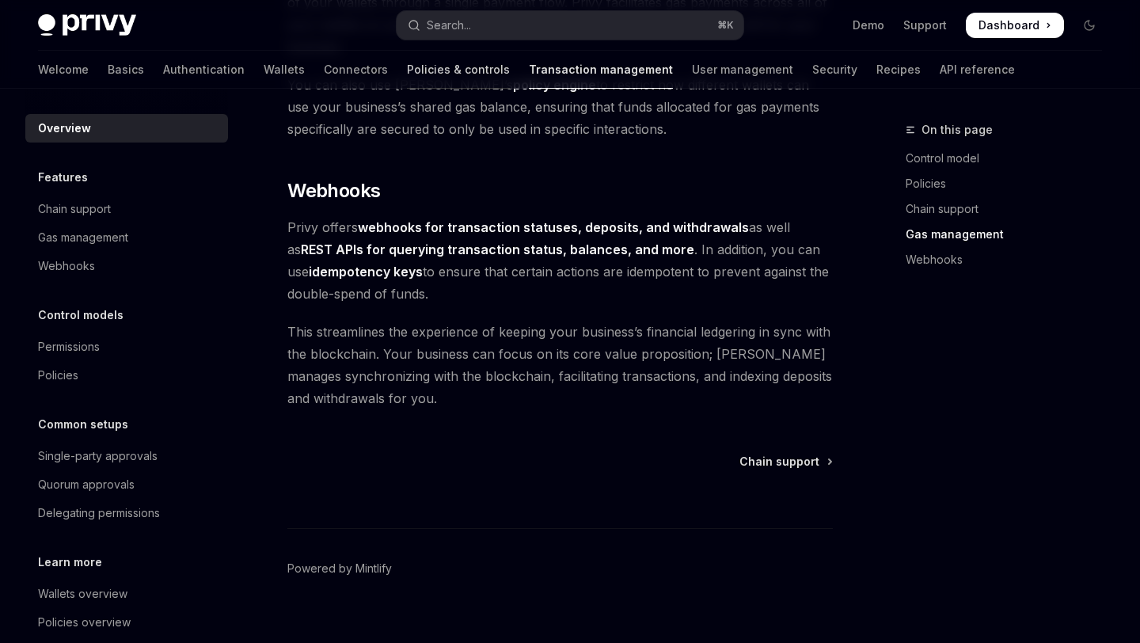
click at [408, 72] on link "Policies & controls" at bounding box center [458, 70] width 103 height 38
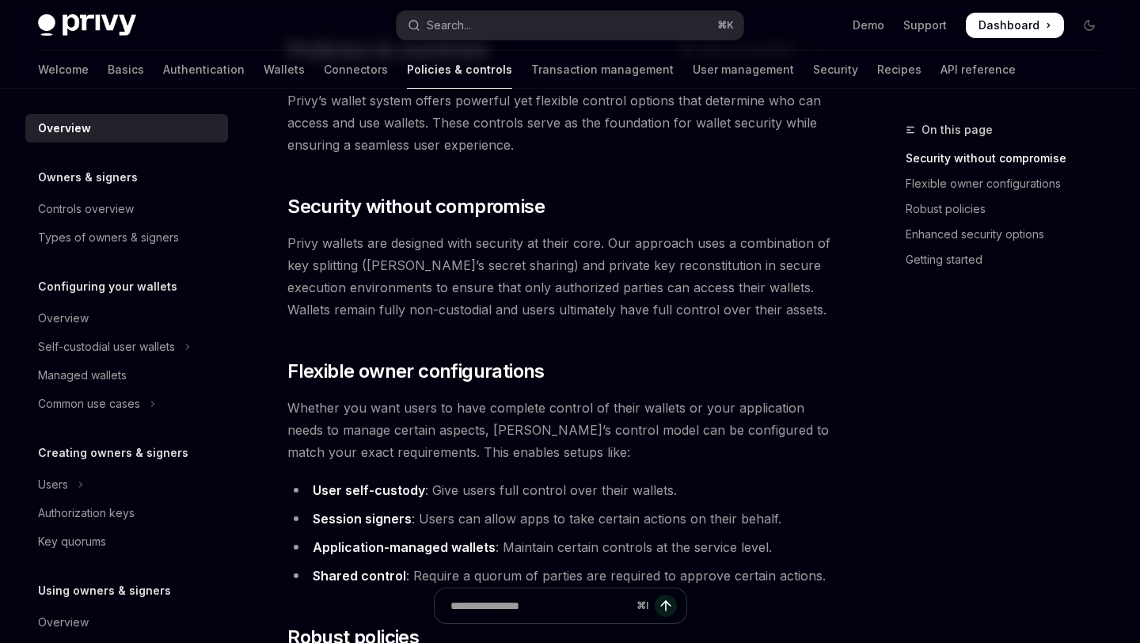
scroll to position [78, 0]
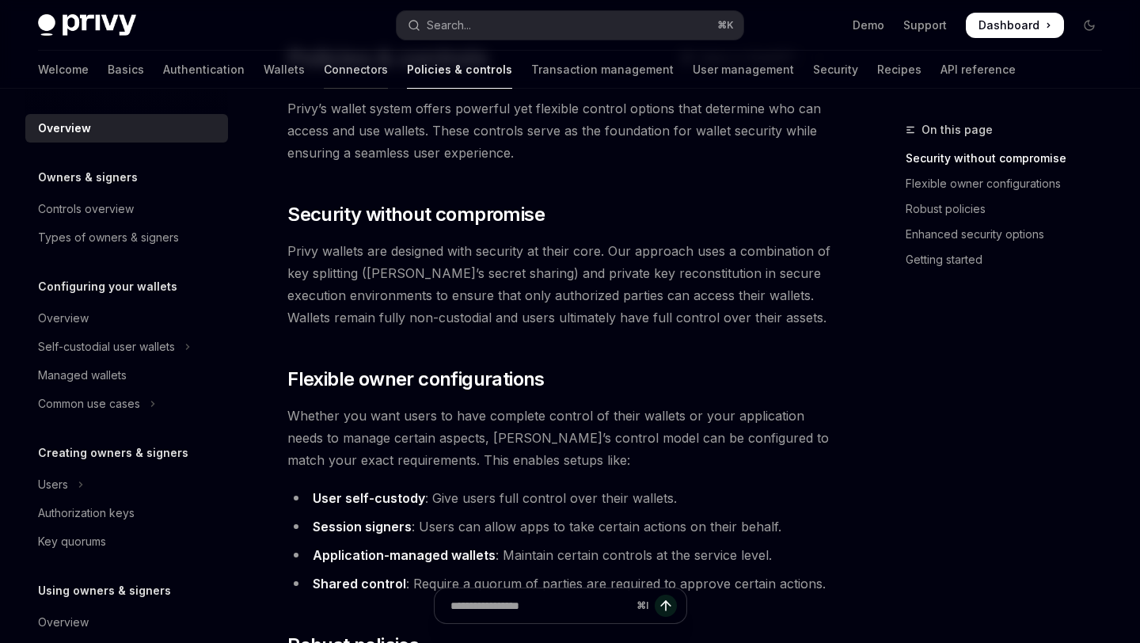
click at [324, 69] on link "Connectors" at bounding box center [356, 70] width 64 height 38
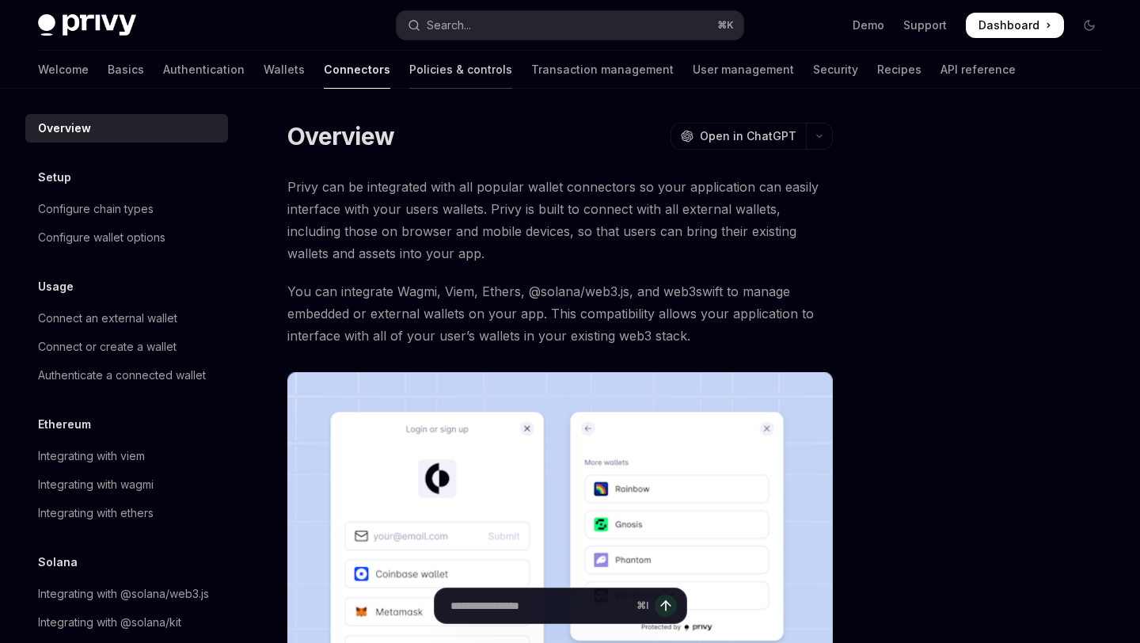
click at [409, 67] on link "Policies & controls" at bounding box center [460, 70] width 103 height 38
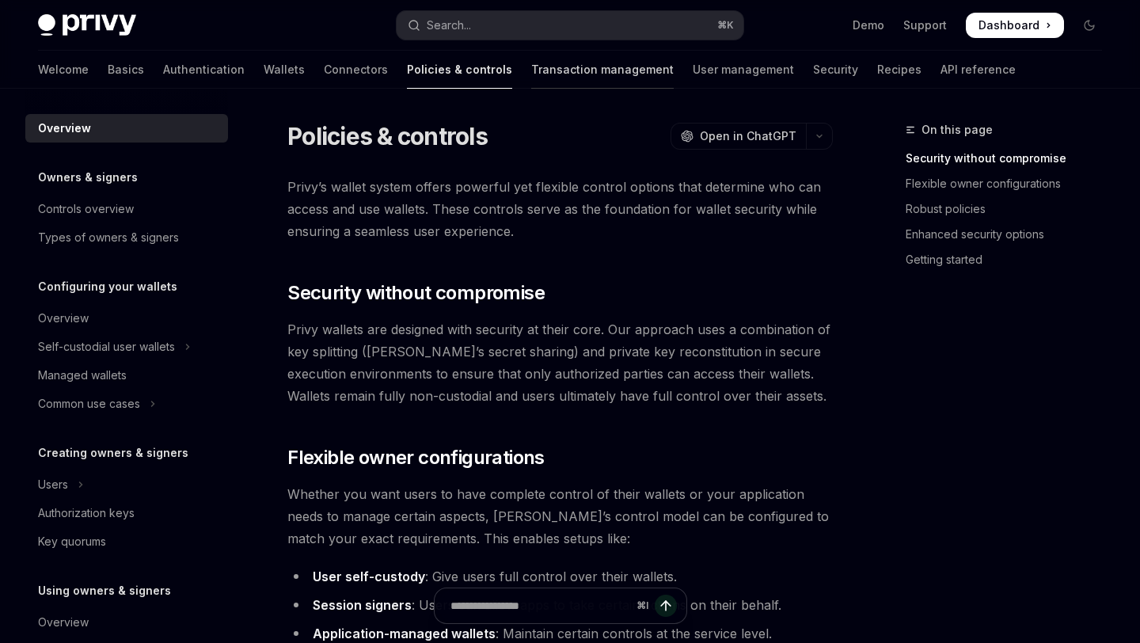
click at [531, 66] on link "Transaction management" at bounding box center [602, 70] width 142 height 38
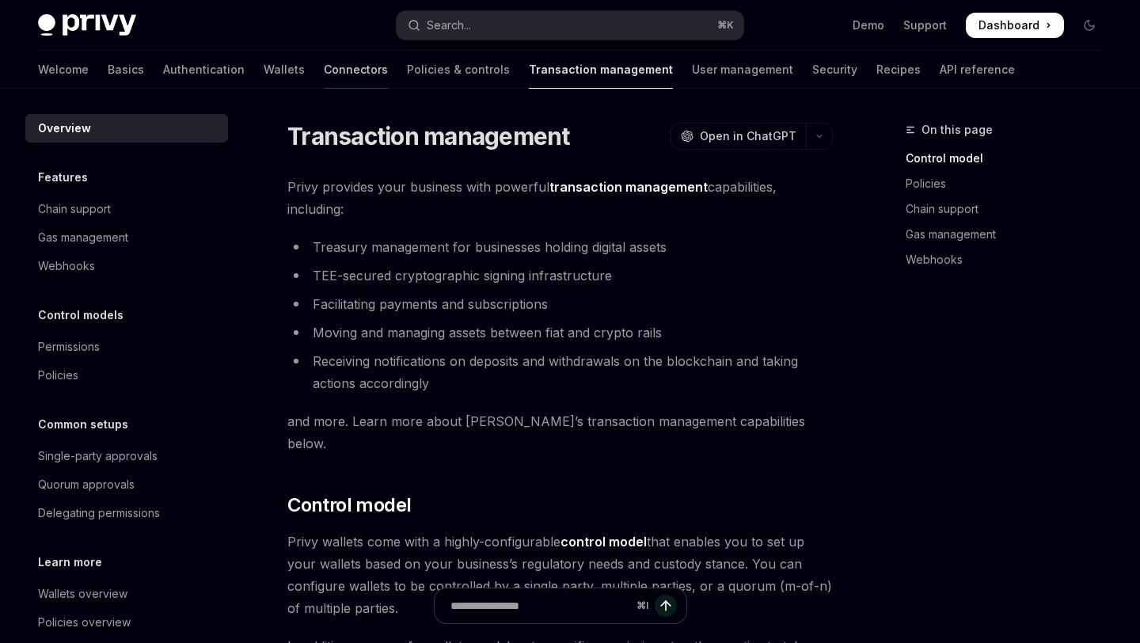
click at [324, 63] on link "Connectors" at bounding box center [356, 70] width 64 height 38
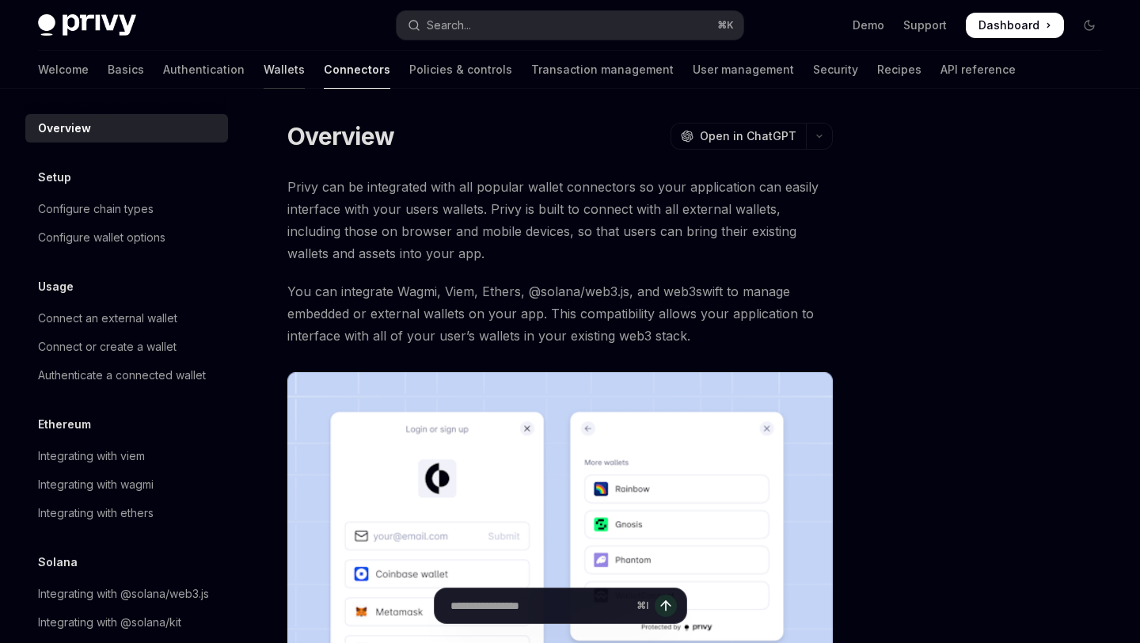
click at [264, 64] on link "Wallets" at bounding box center [284, 70] width 41 height 38
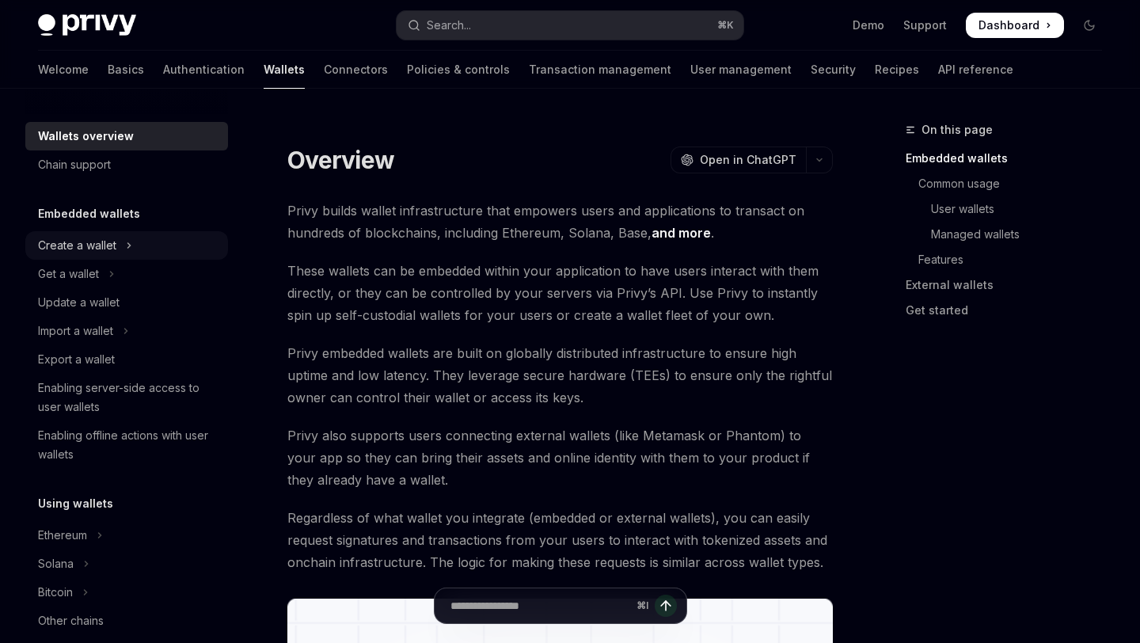
click at [124, 242] on button "Create a wallet" at bounding box center [126, 245] width 203 height 28
type textarea "*"
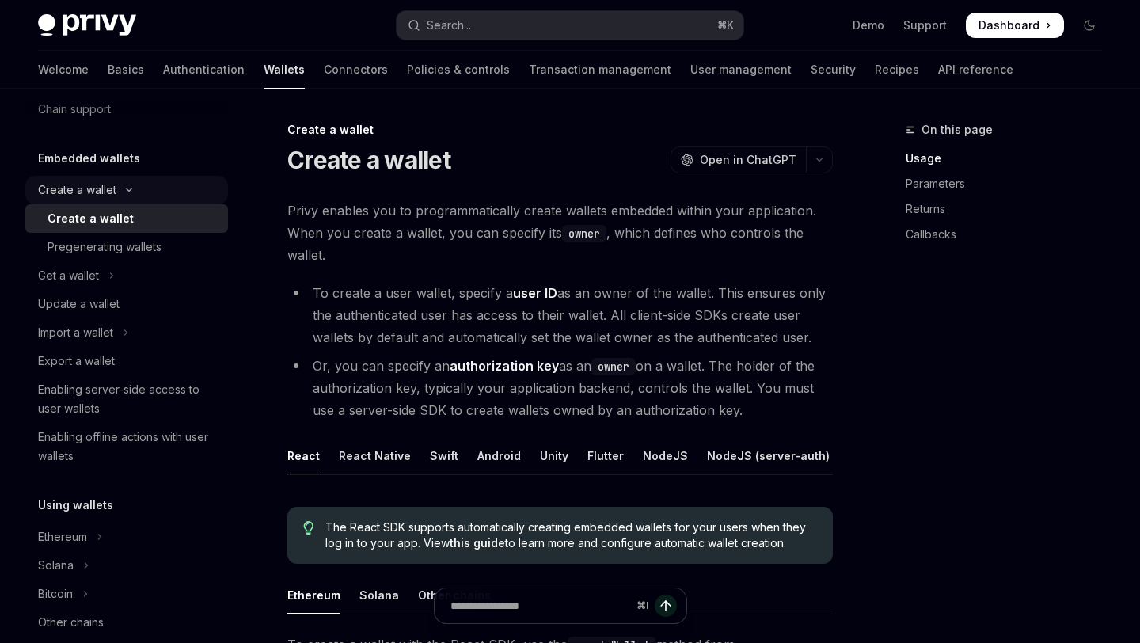
click at [123, 191] on icon "Toggle Create a wallet section" at bounding box center [129, 190] width 19 height 6
